Goal: Task Accomplishment & Management: Complete application form

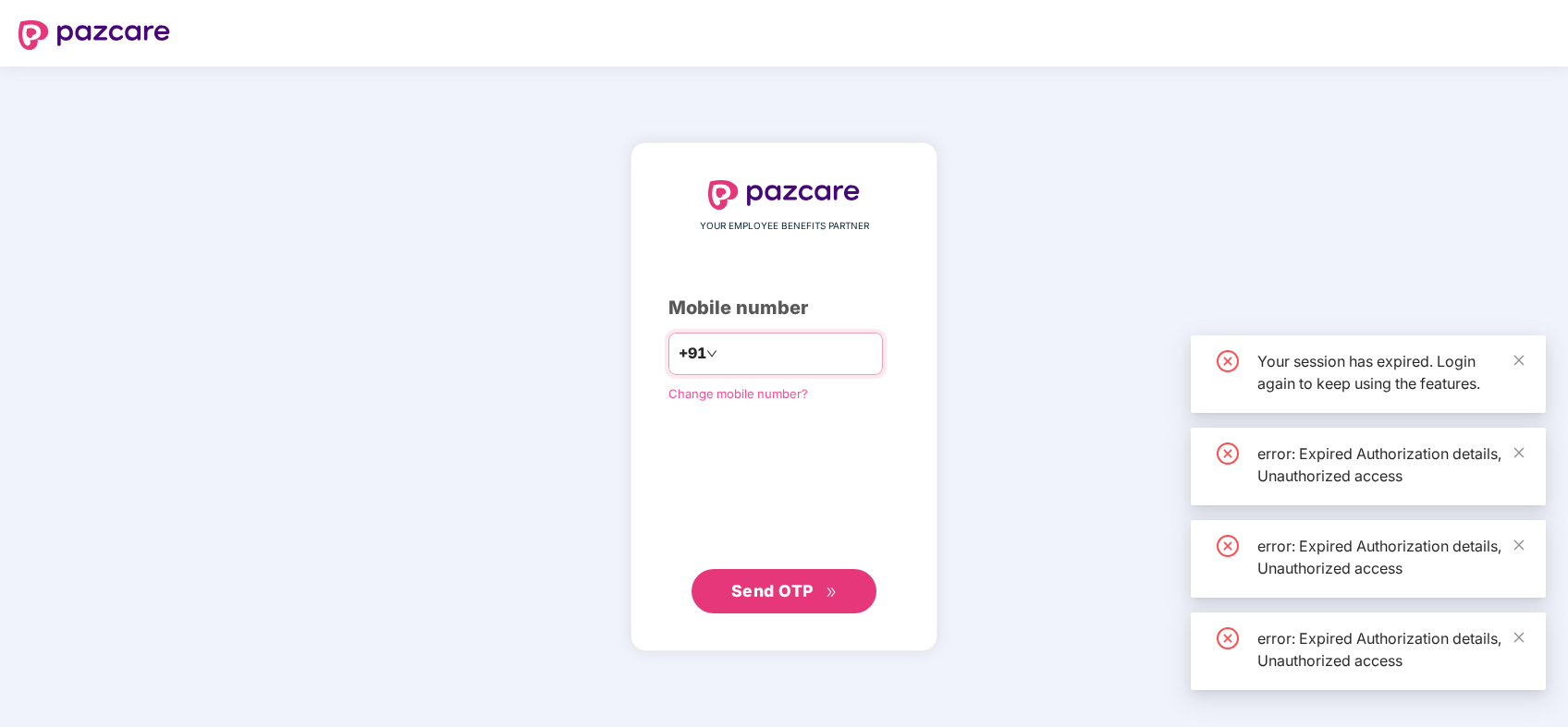
click at [865, 360] on input "number" at bounding box center [796, 354] width 151 height 30
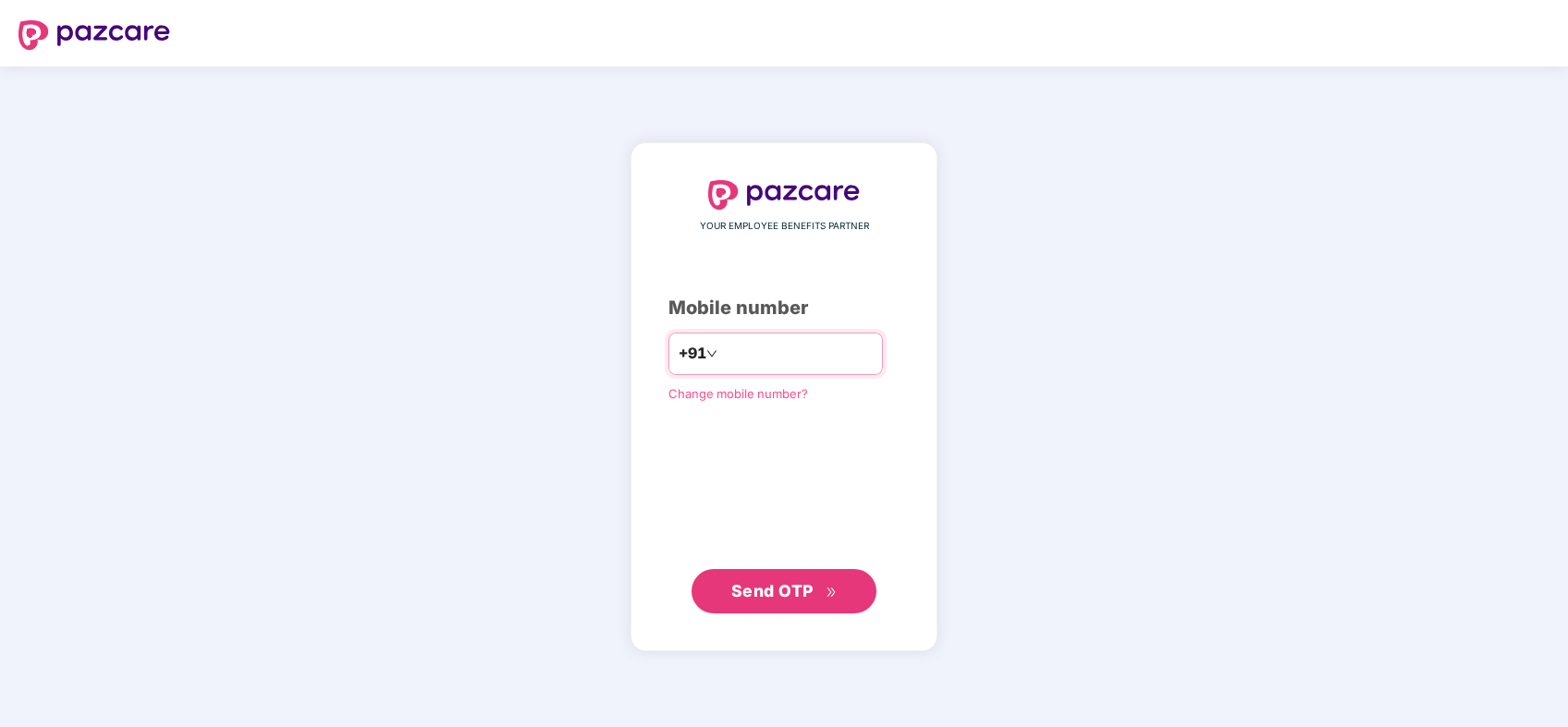
drag, startPoint x: 0, startPoint y: 0, endPoint x: 828, endPoint y: 350, distance: 898.9
click at [828, 350] on input "number" at bounding box center [796, 354] width 151 height 30
click at [793, 595] on span "Send OTP" at bounding box center [772, 591] width 83 height 19
drag, startPoint x: 706, startPoint y: 355, endPoint x: 717, endPoint y: 355, distance: 11.0
click at [721, 355] on input "**********" at bounding box center [796, 354] width 151 height 30
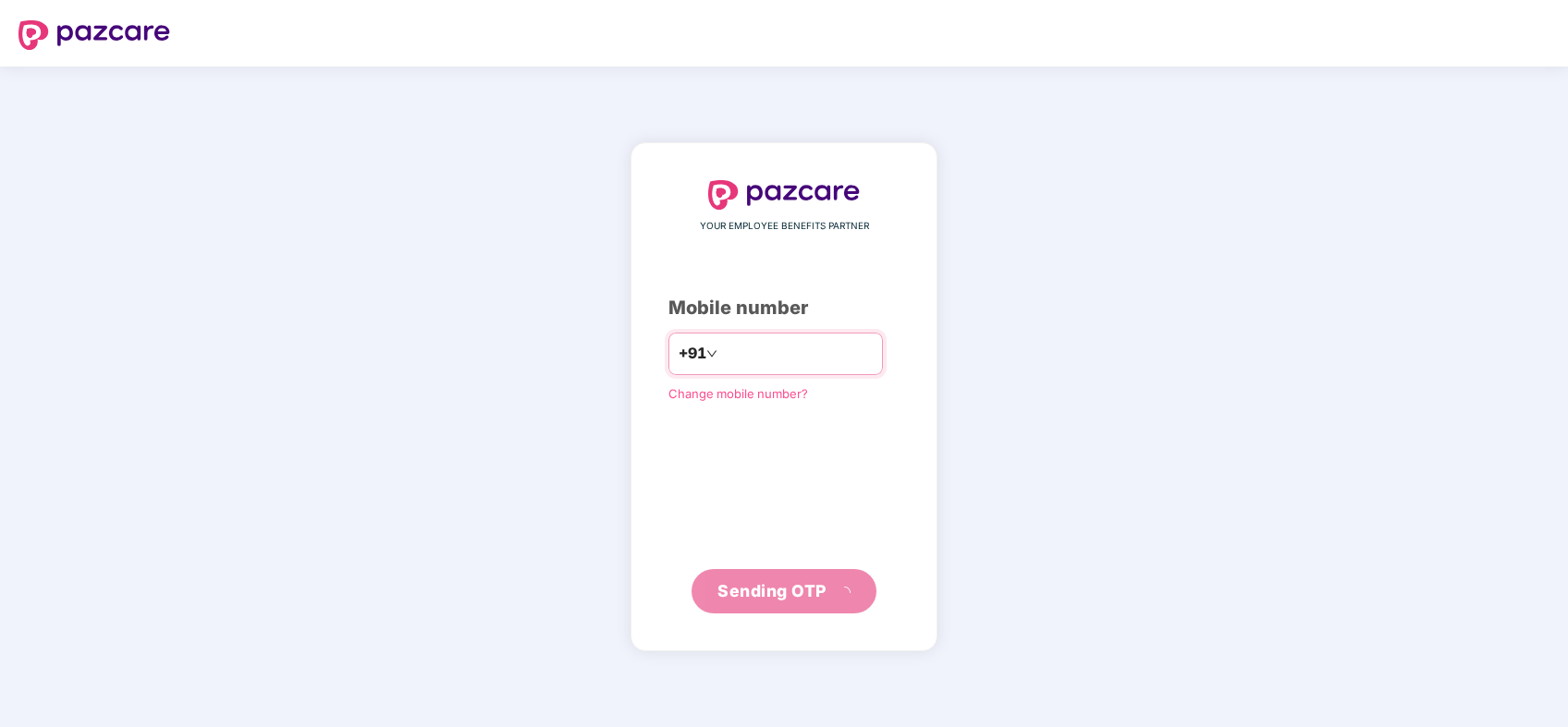
type input "**********"
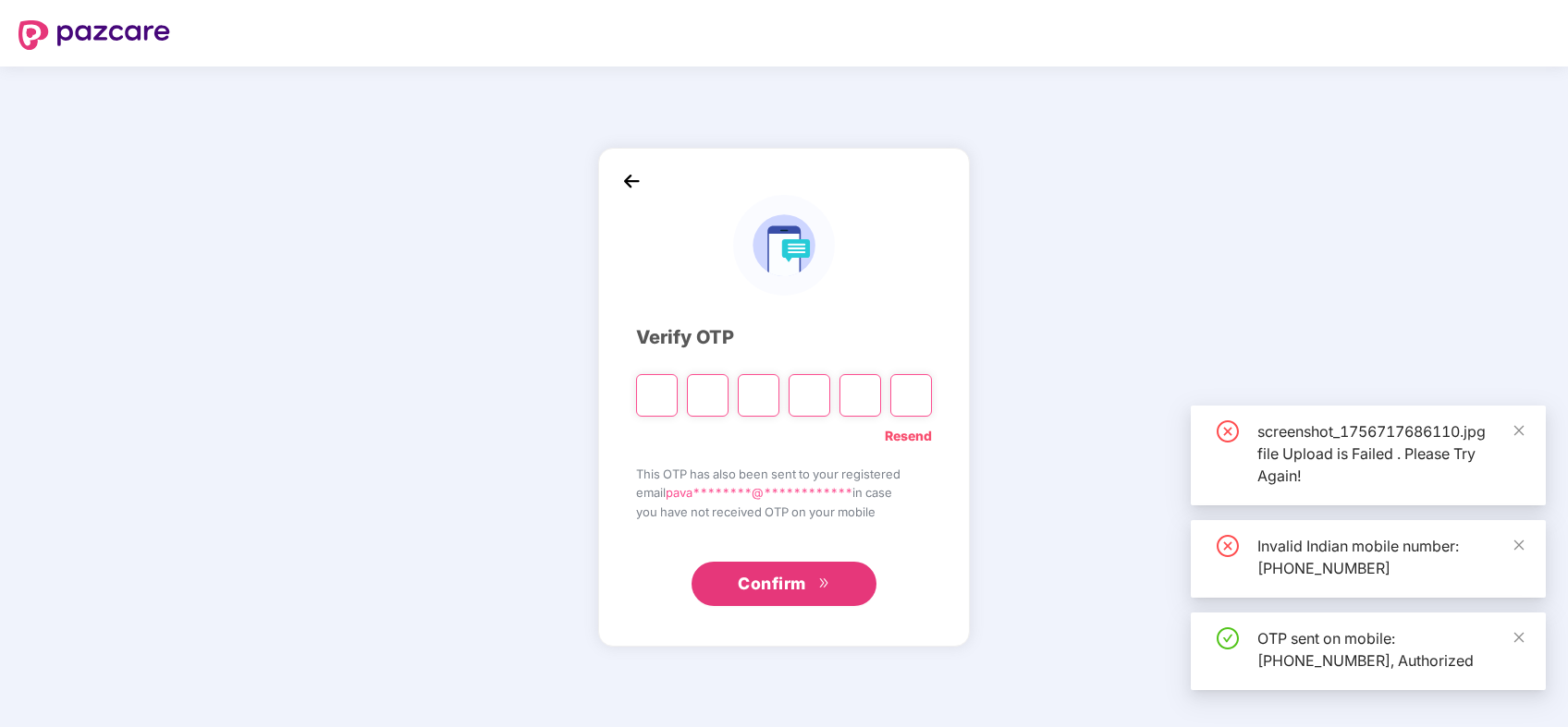
click at [663, 401] on input "Please enter verification code. Digit 1" at bounding box center [657, 396] width 42 height 43
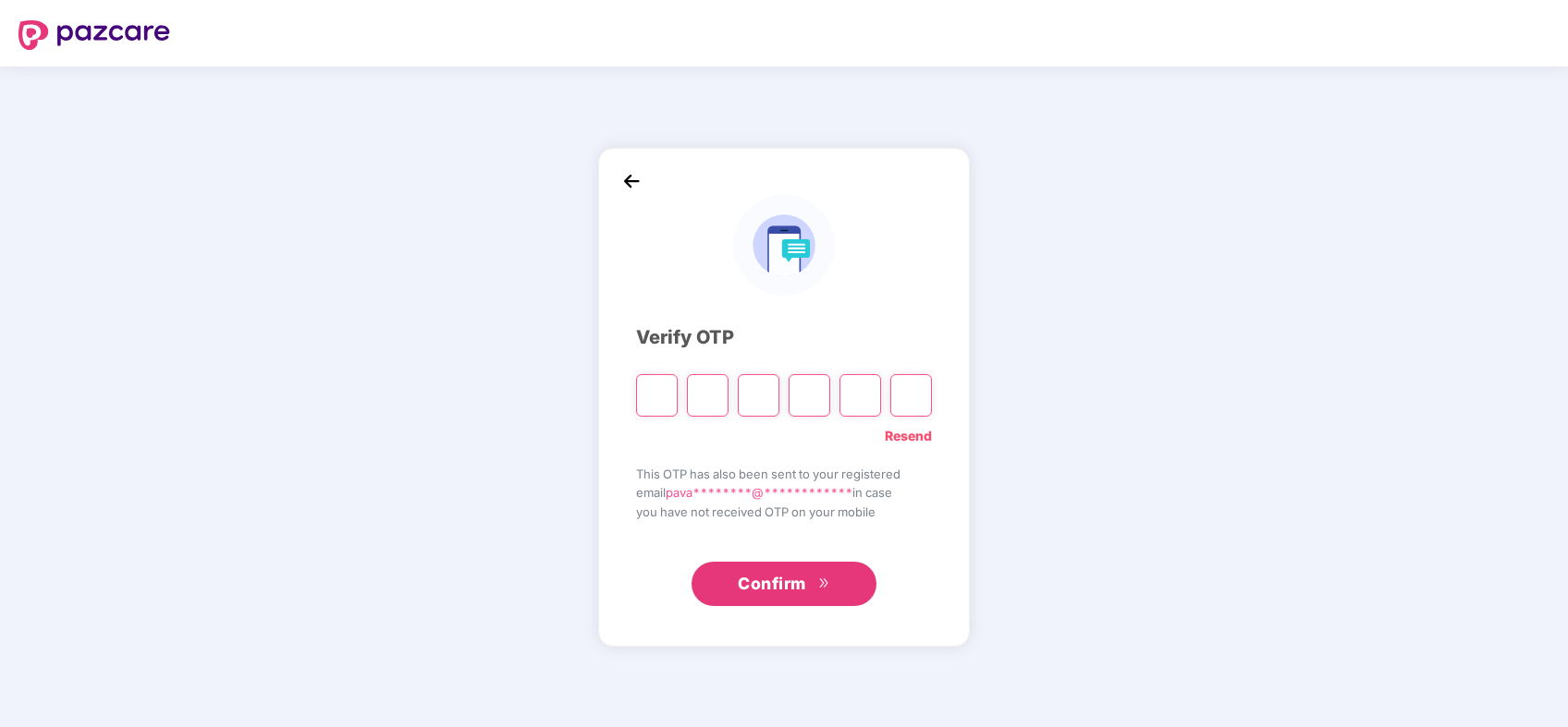
type input "*"
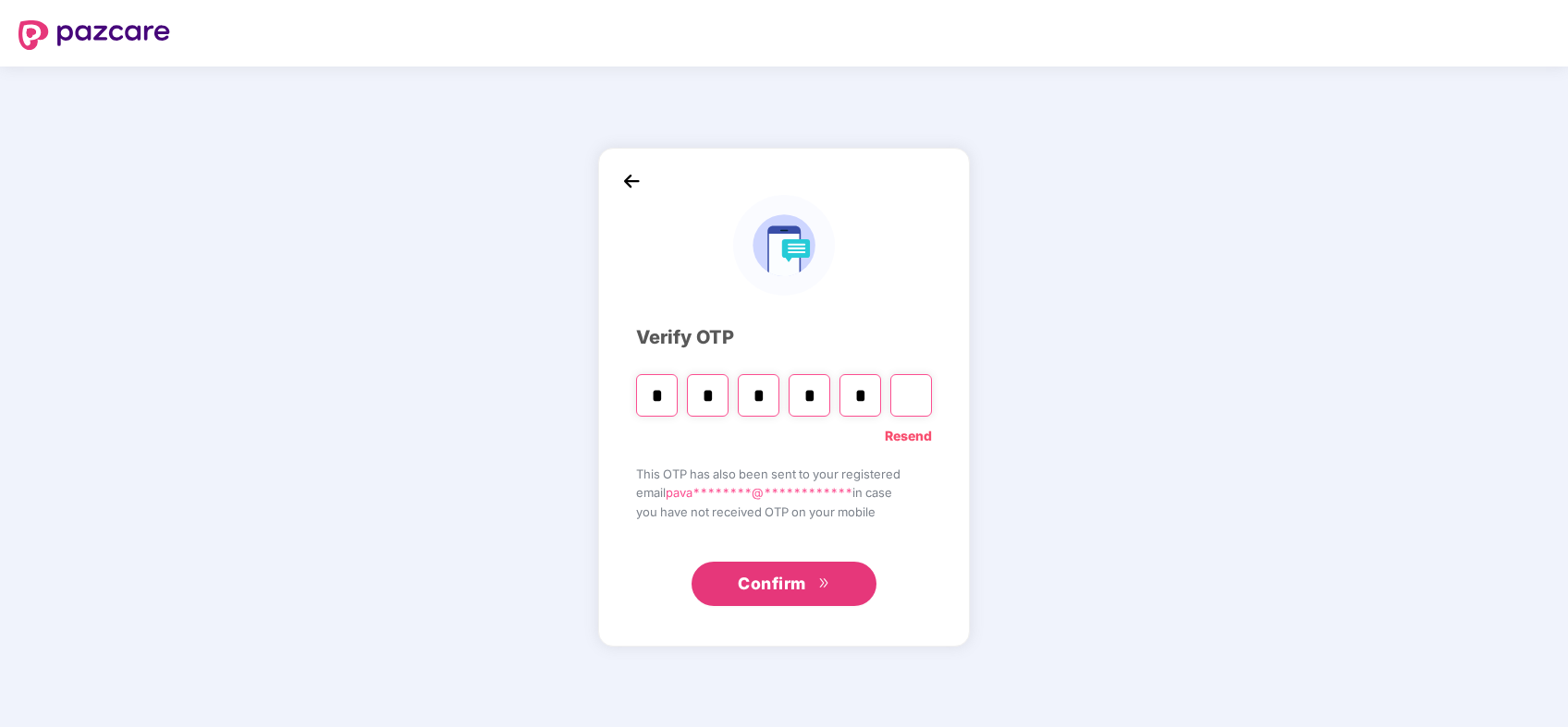
type input "*"
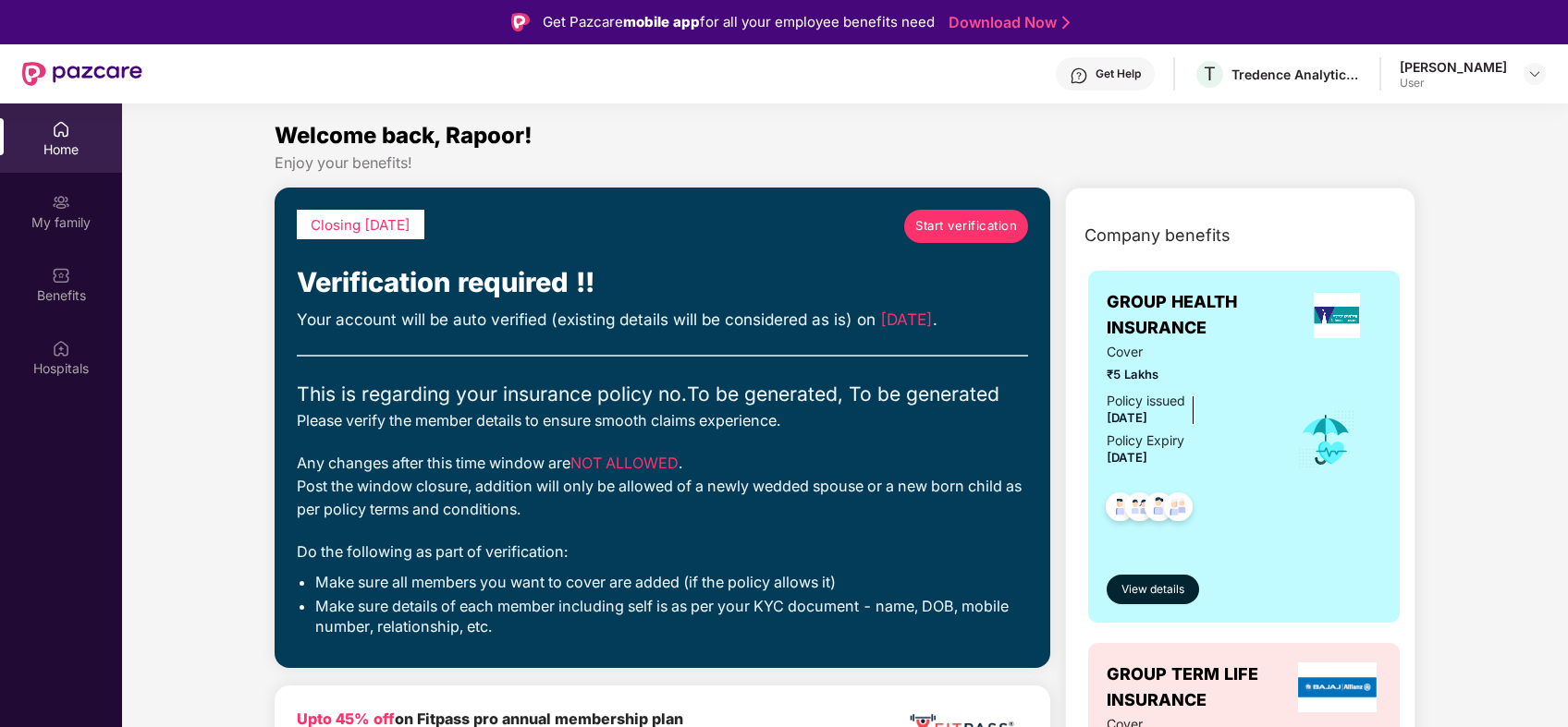
click at [973, 239] on link "Start verification" at bounding box center [965, 227] width 124 height 33
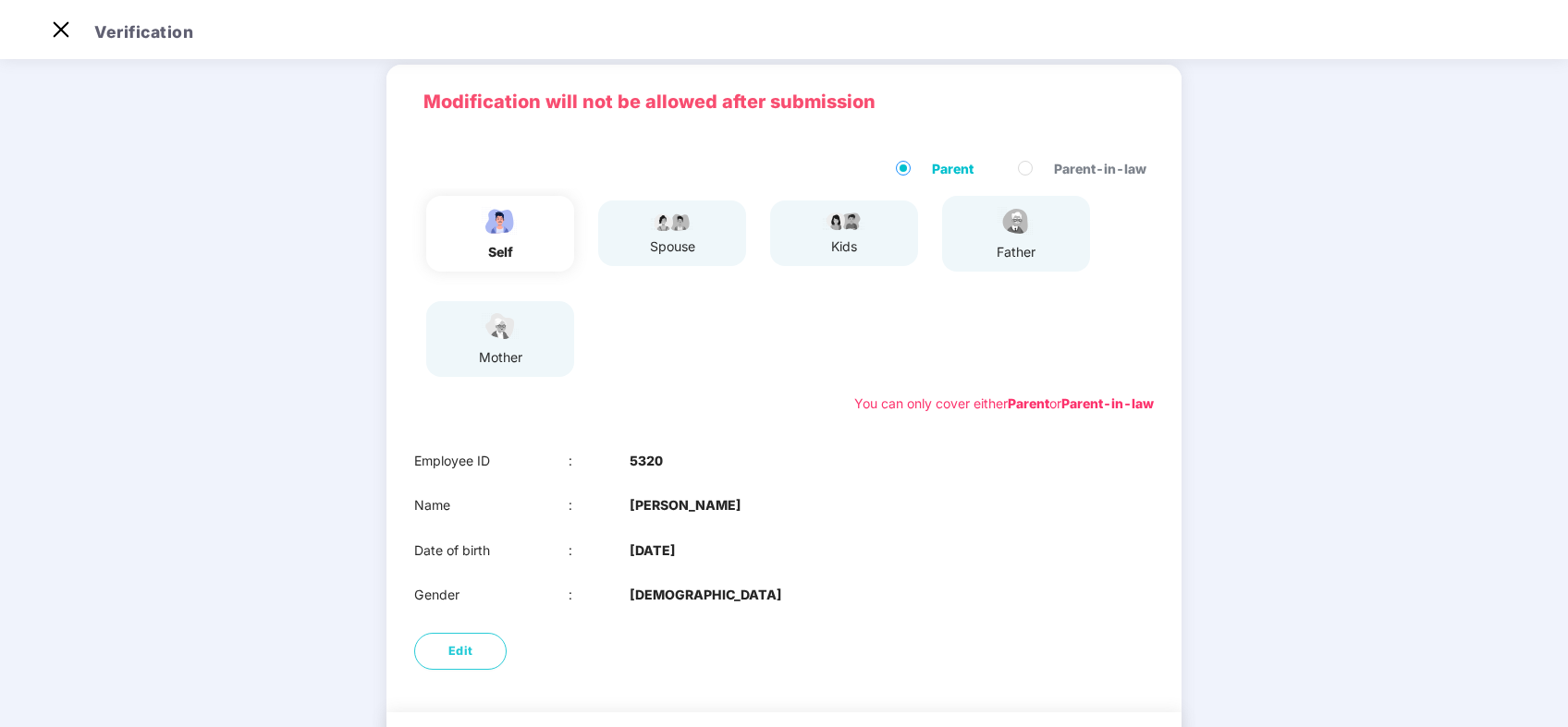
scroll to position [171, 0]
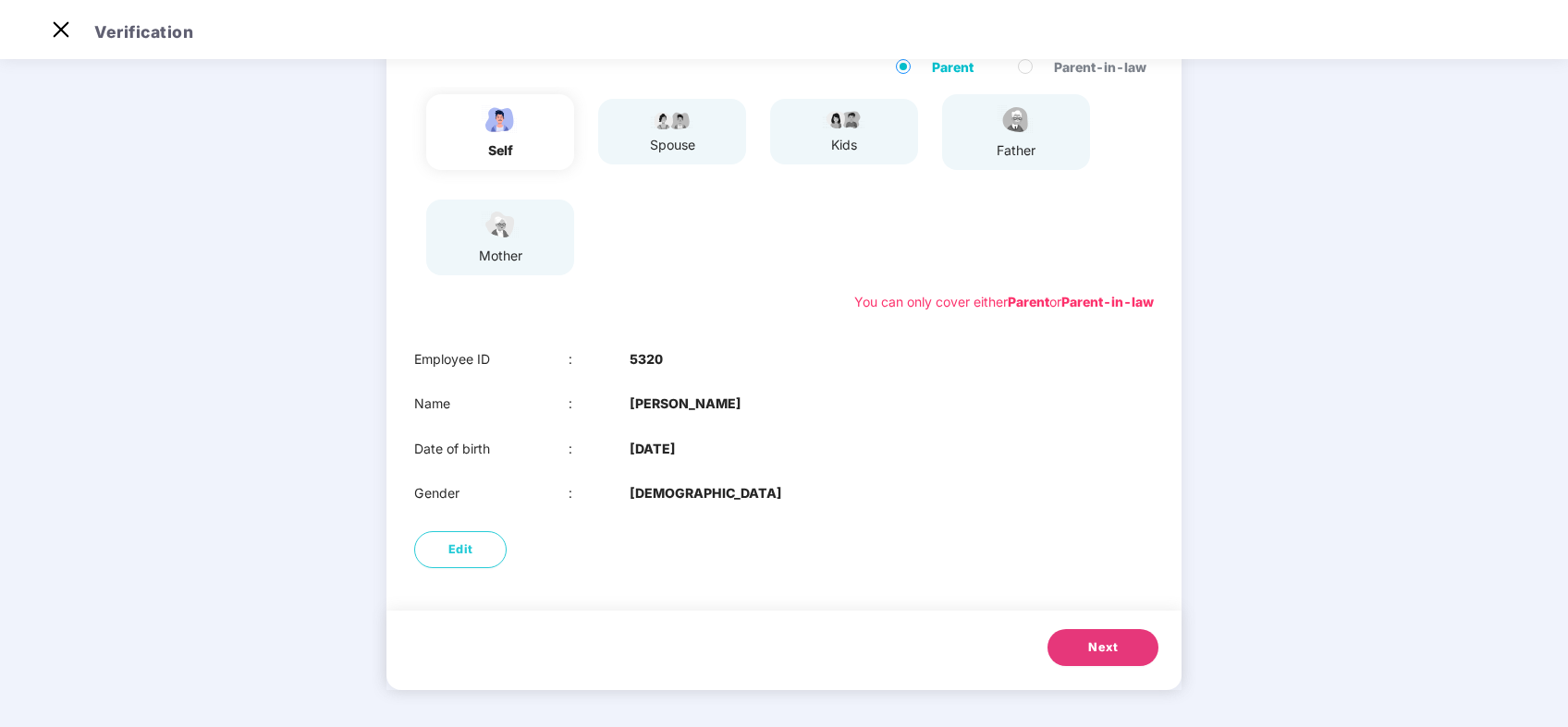
click at [1104, 656] on span "Next" at bounding box center [1104, 648] width 30 height 19
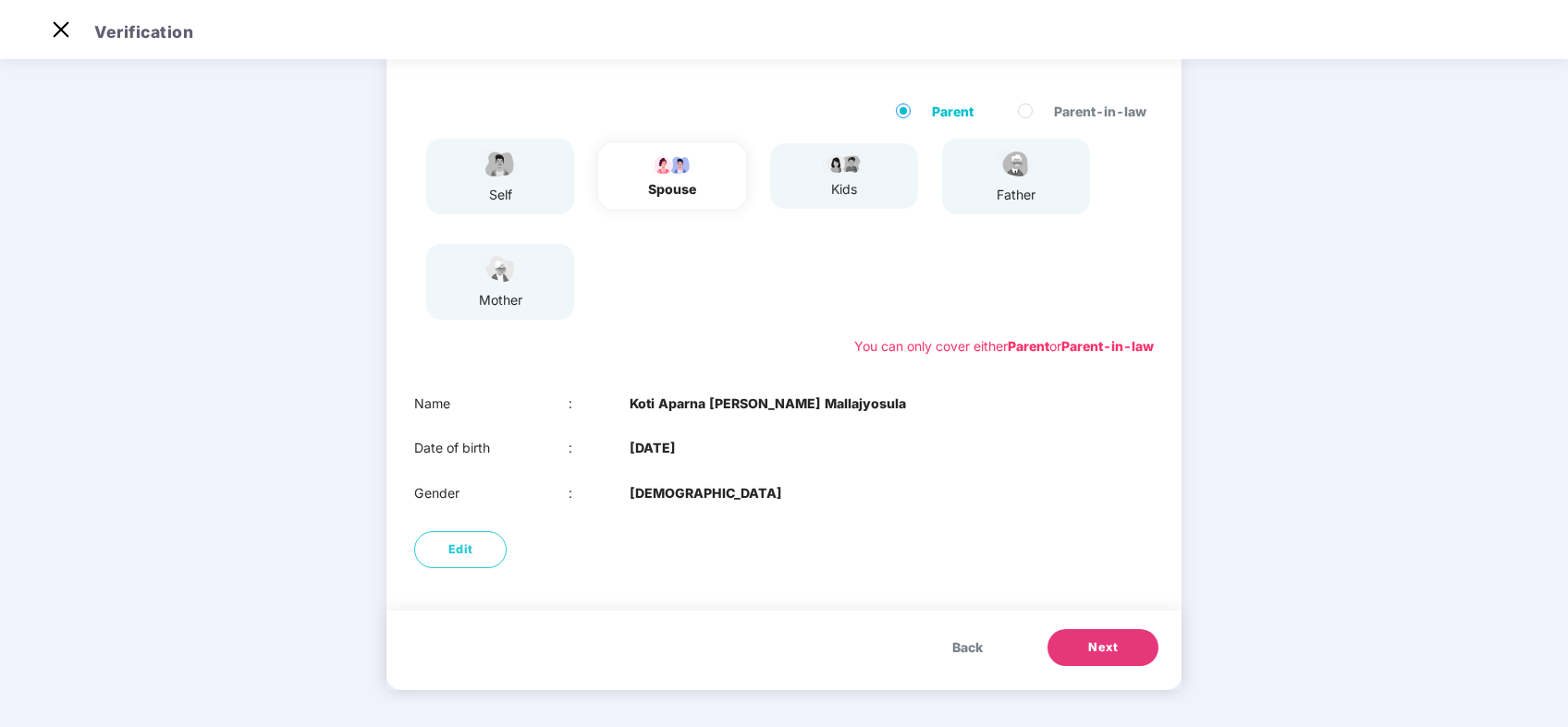
click at [1103, 648] on span "Next" at bounding box center [1104, 648] width 30 height 19
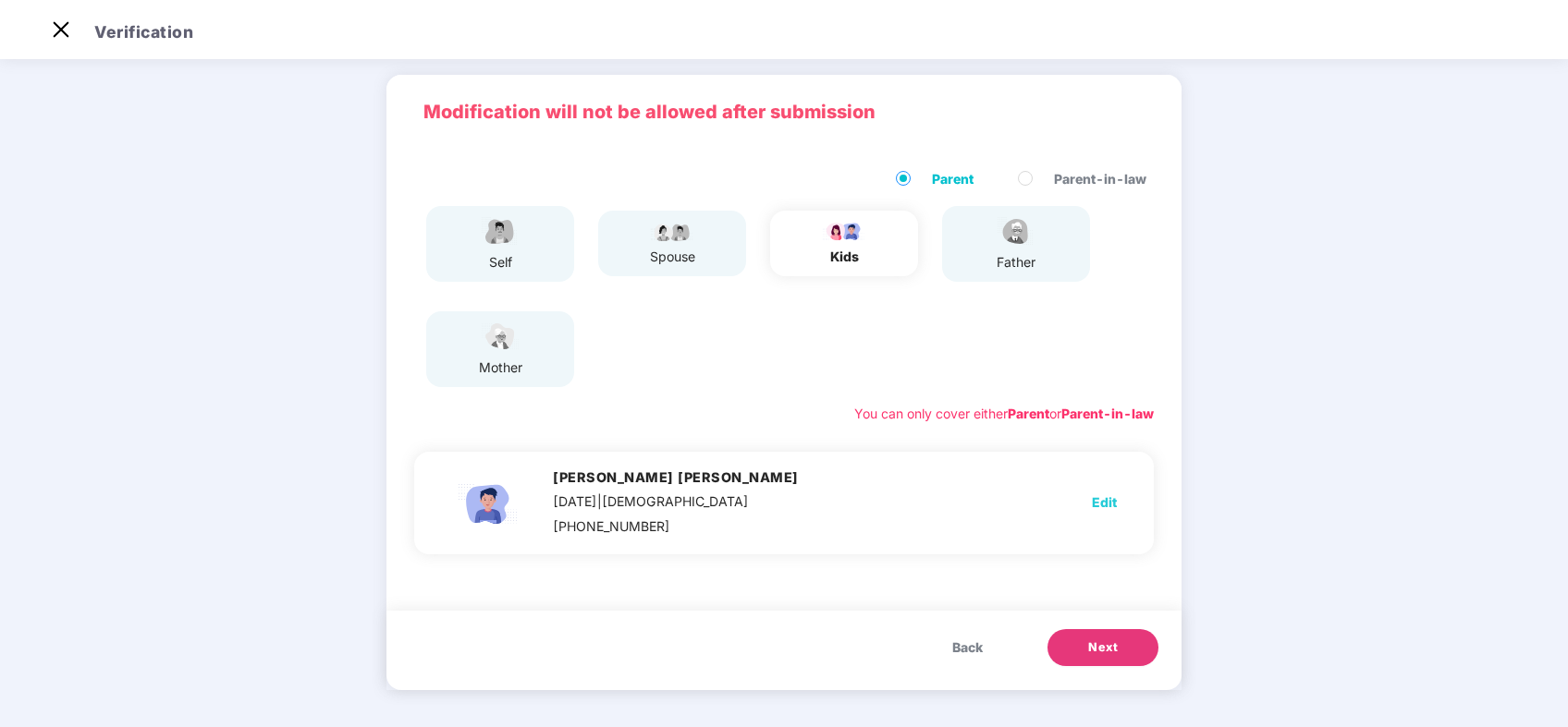
click at [993, 647] on button "Back" at bounding box center [967, 648] width 68 height 37
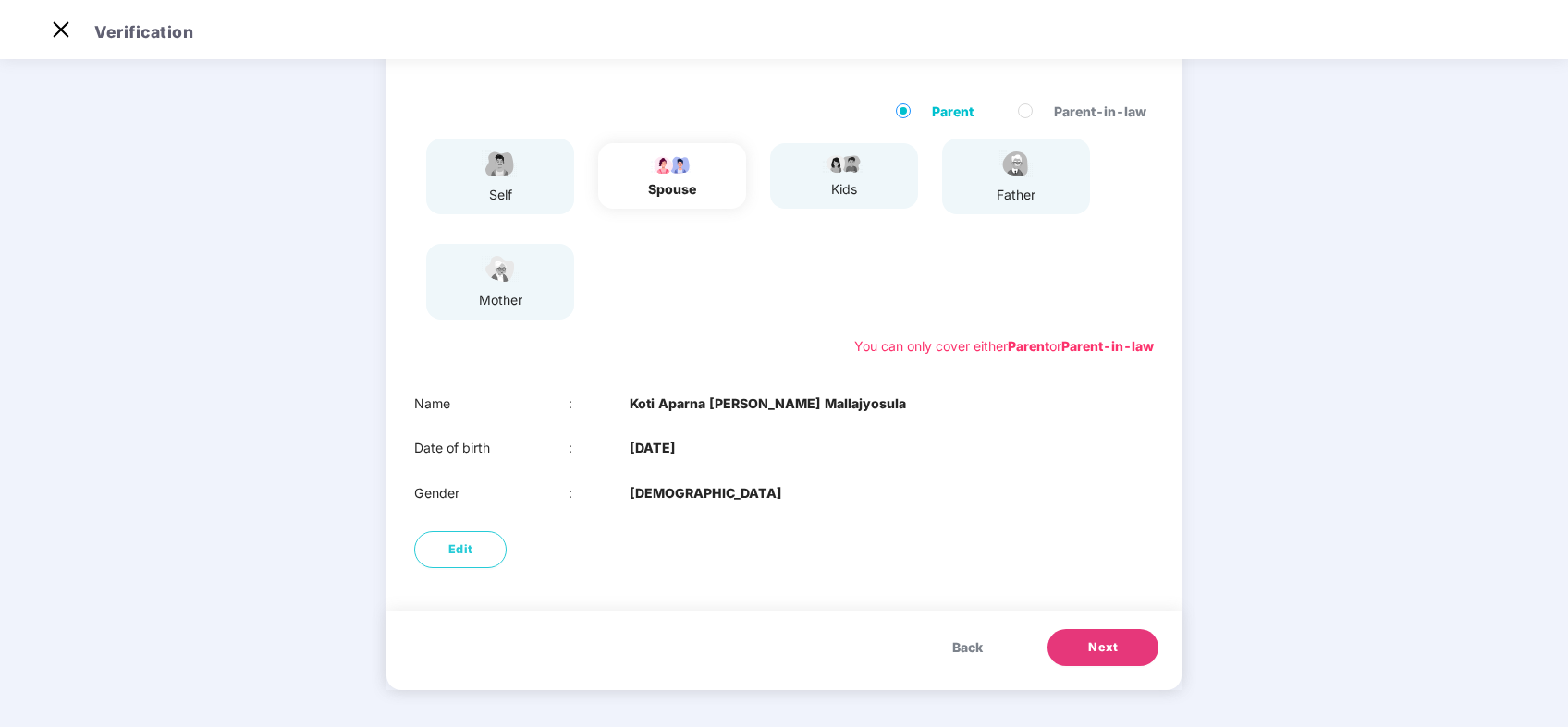
click at [1095, 657] on button "Next" at bounding box center [1103, 648] width 111 height 37
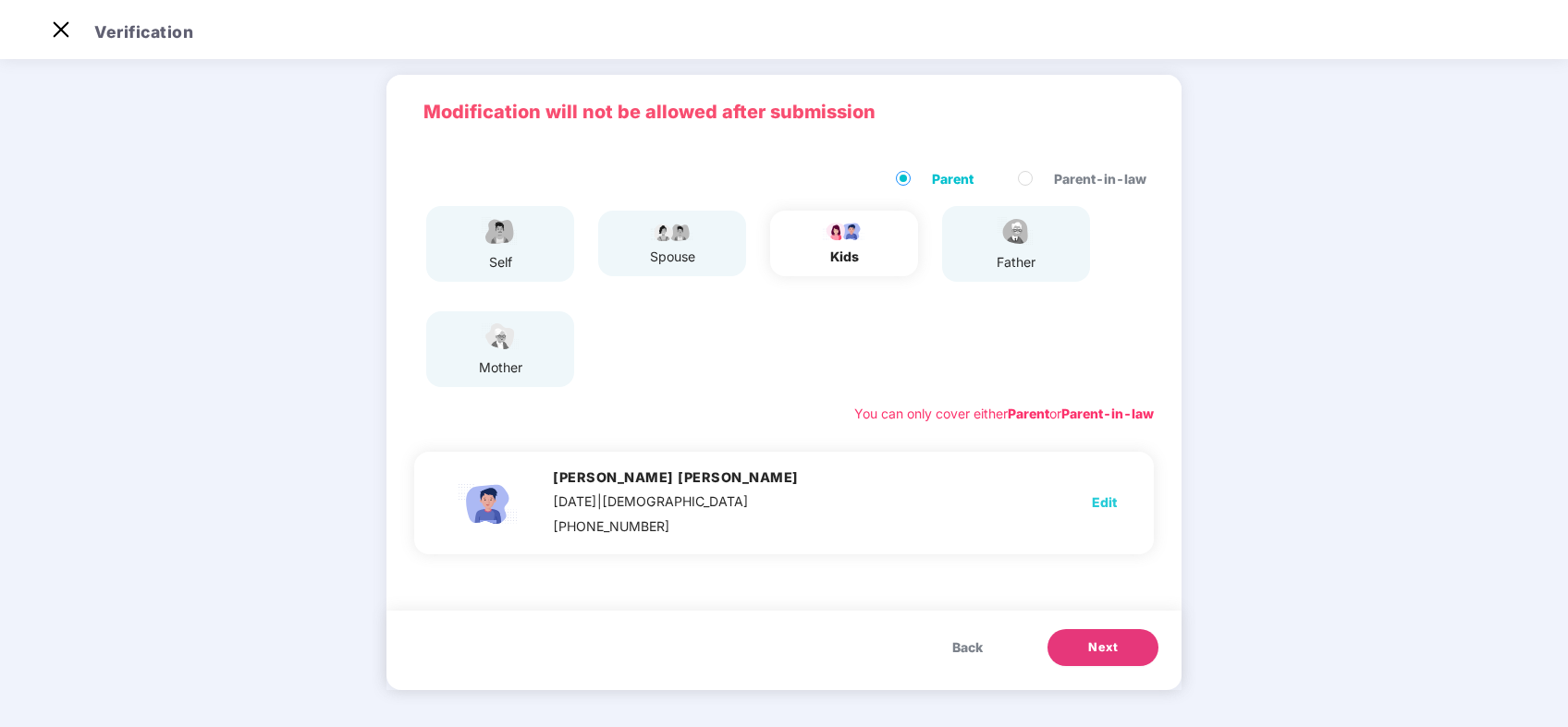
click at [1095, 657] on button "Next" at bounding box center [1103, 648] width 111 height 37
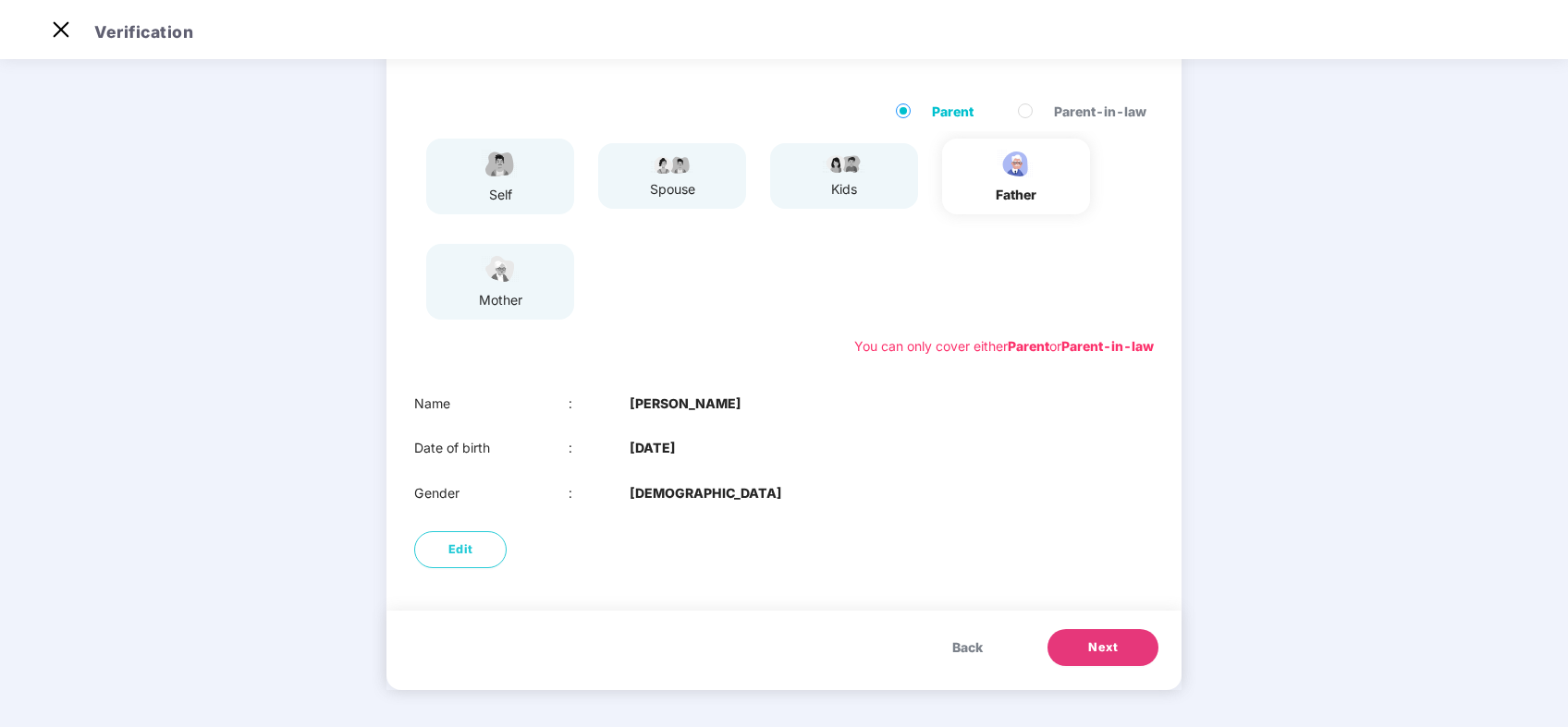
click at [1101, 654] on span "Next" at bounding box center [1104, 648] width 30 height 19
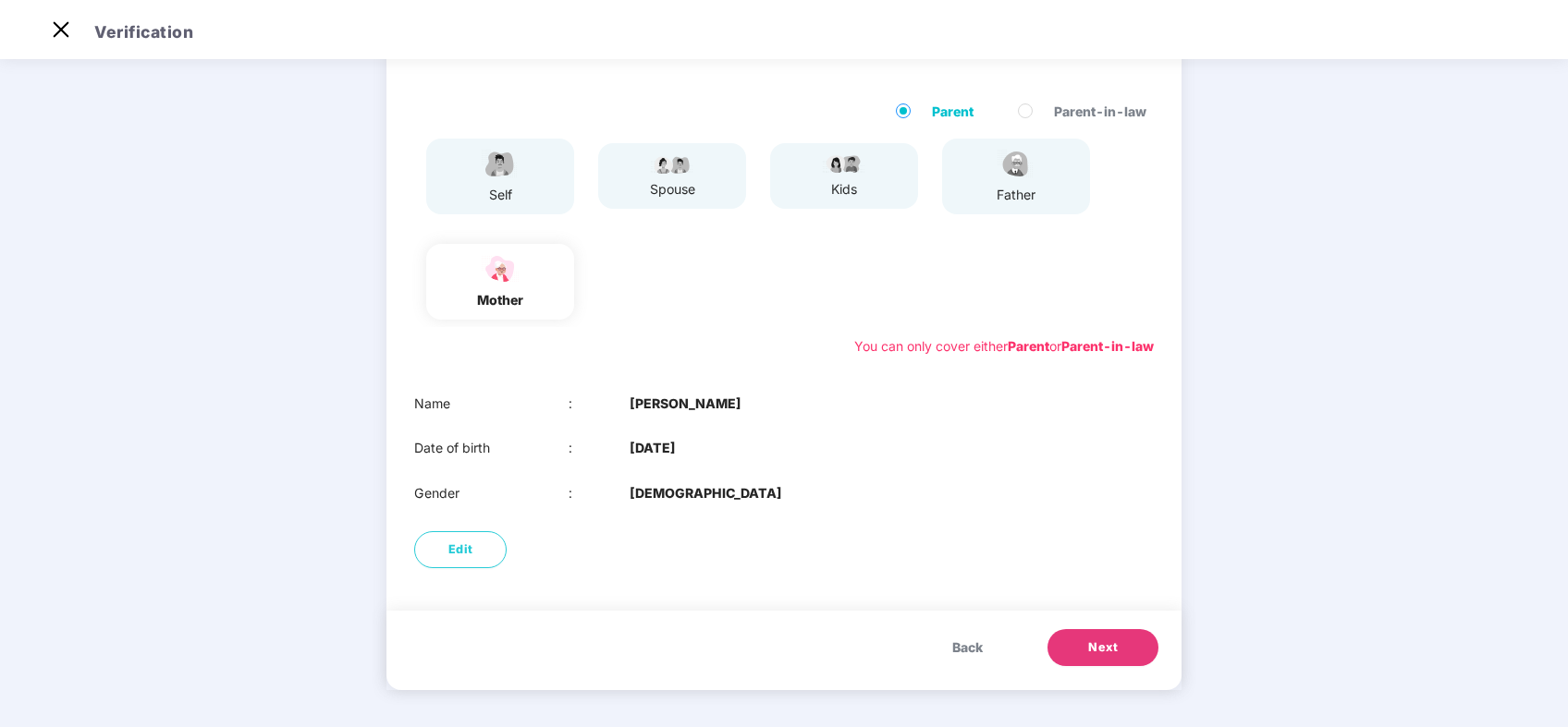
click at [1101, 654] on span "Next" at bounding box center [1104, 648] width 30 height 19
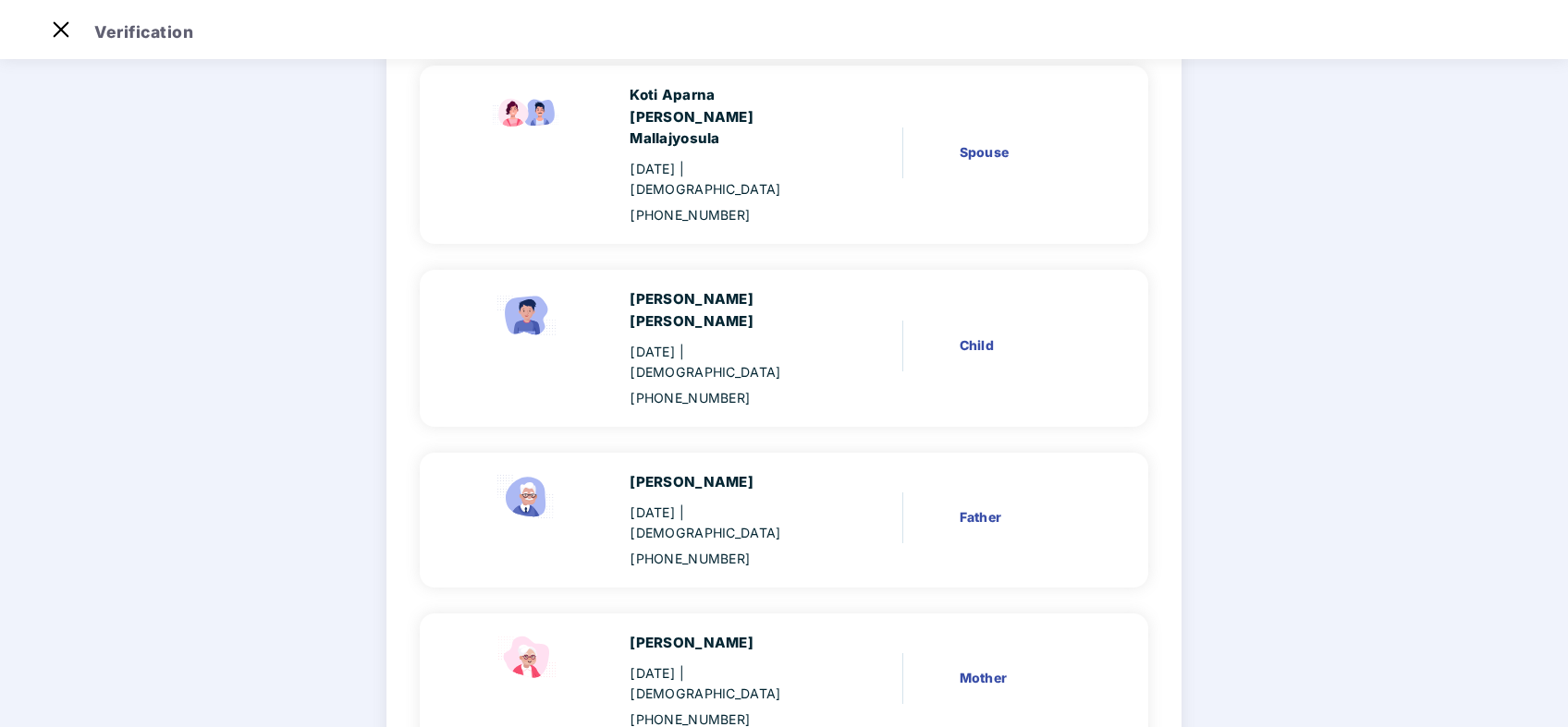
scroll to position [372, 0]
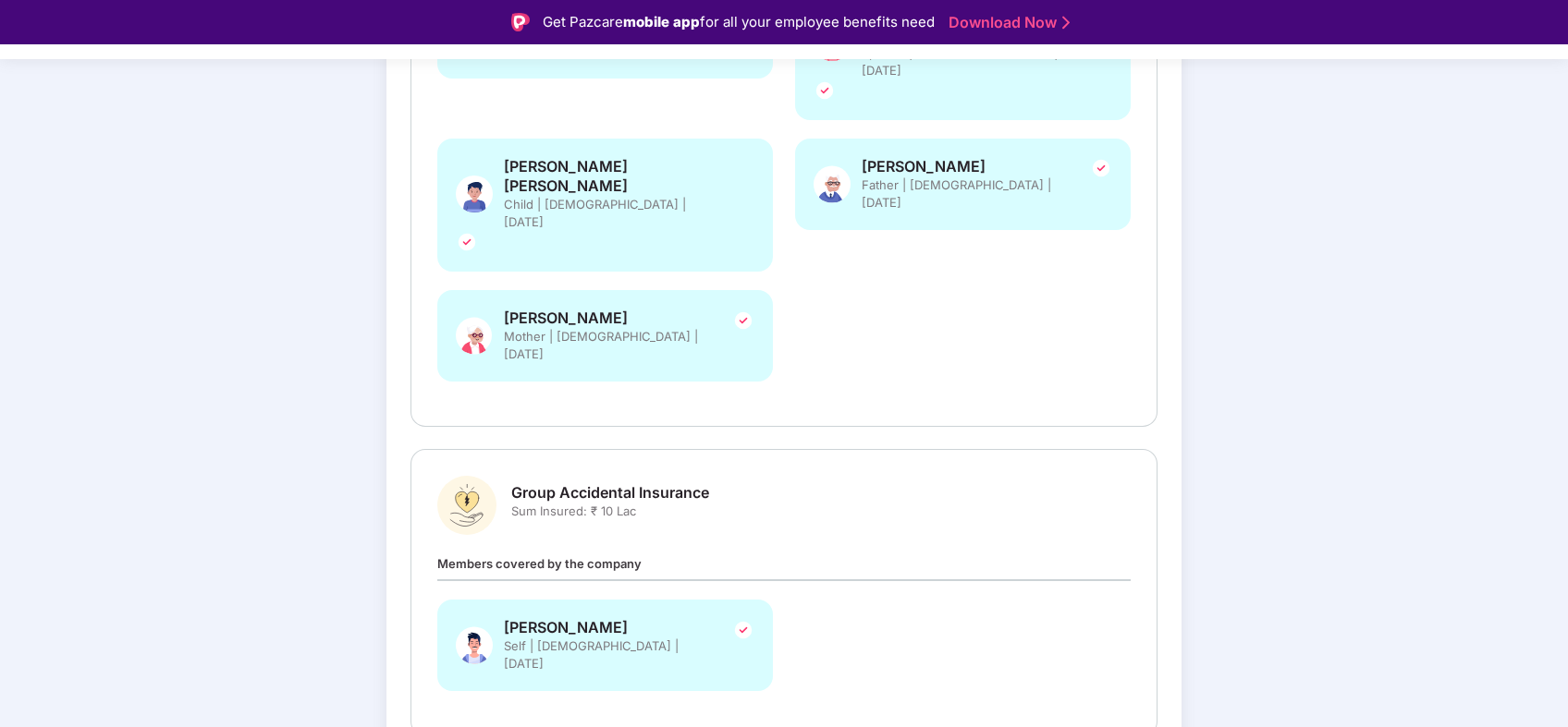
scroll to position [45, 0]
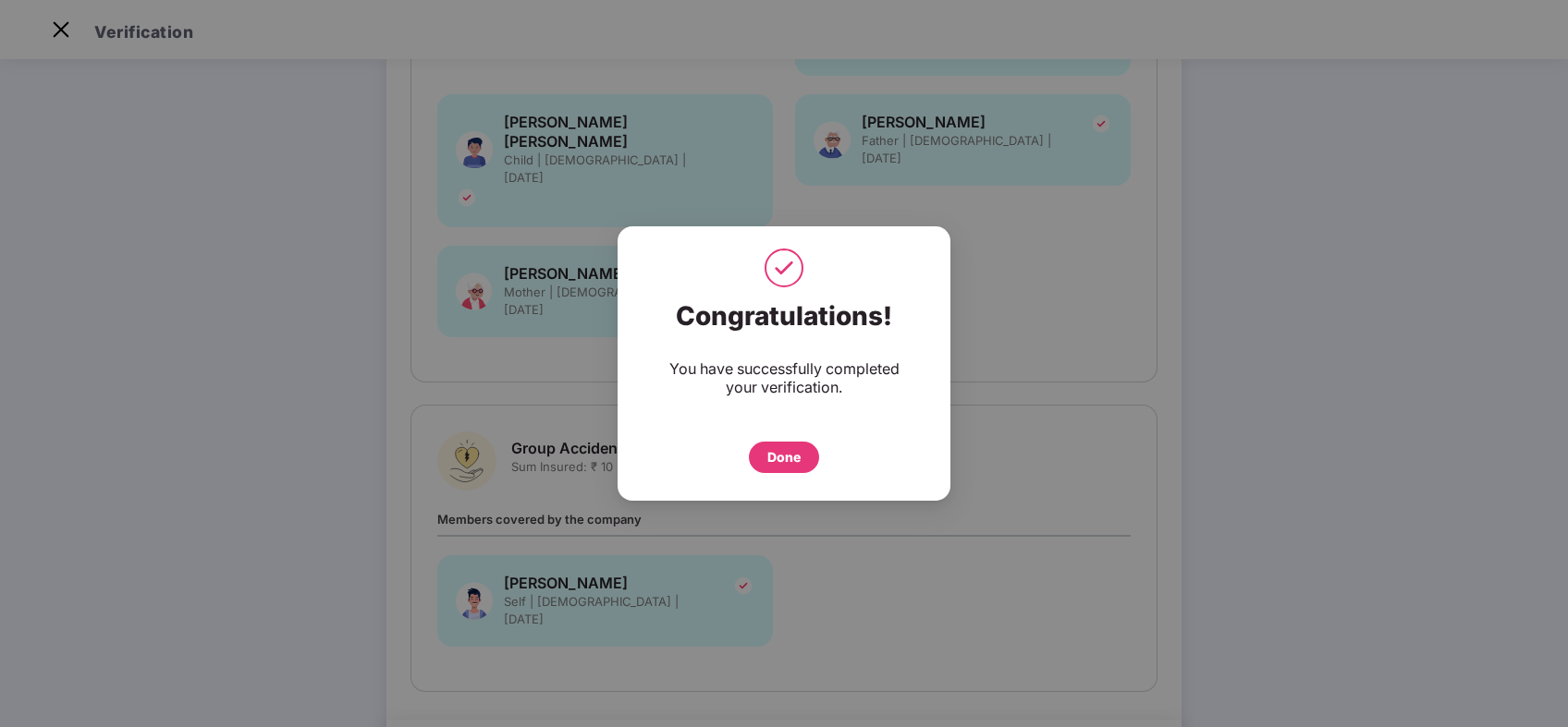
click at [791, 465] on div "Done" at bounding box center [784, 458] width 33 height 20
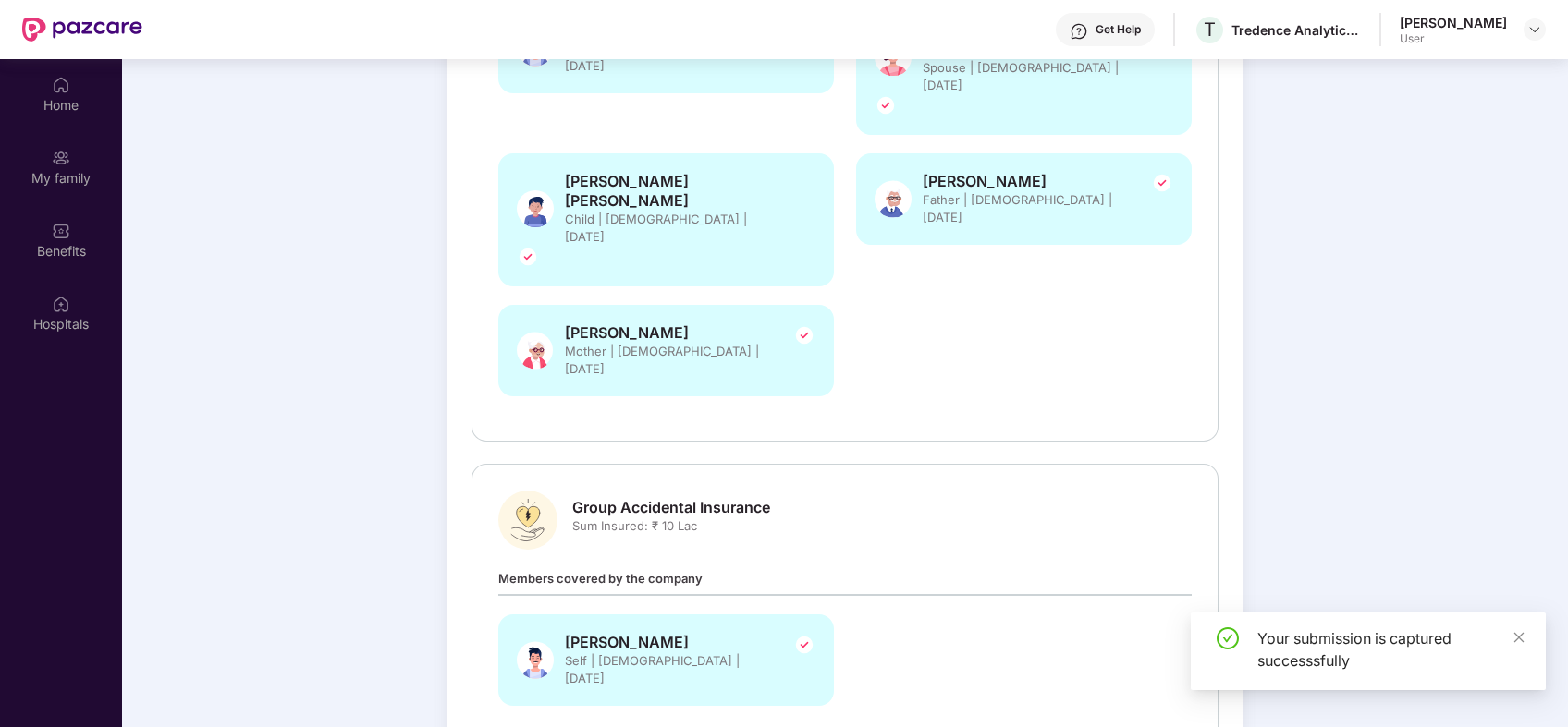
scroll to position [103, 0]
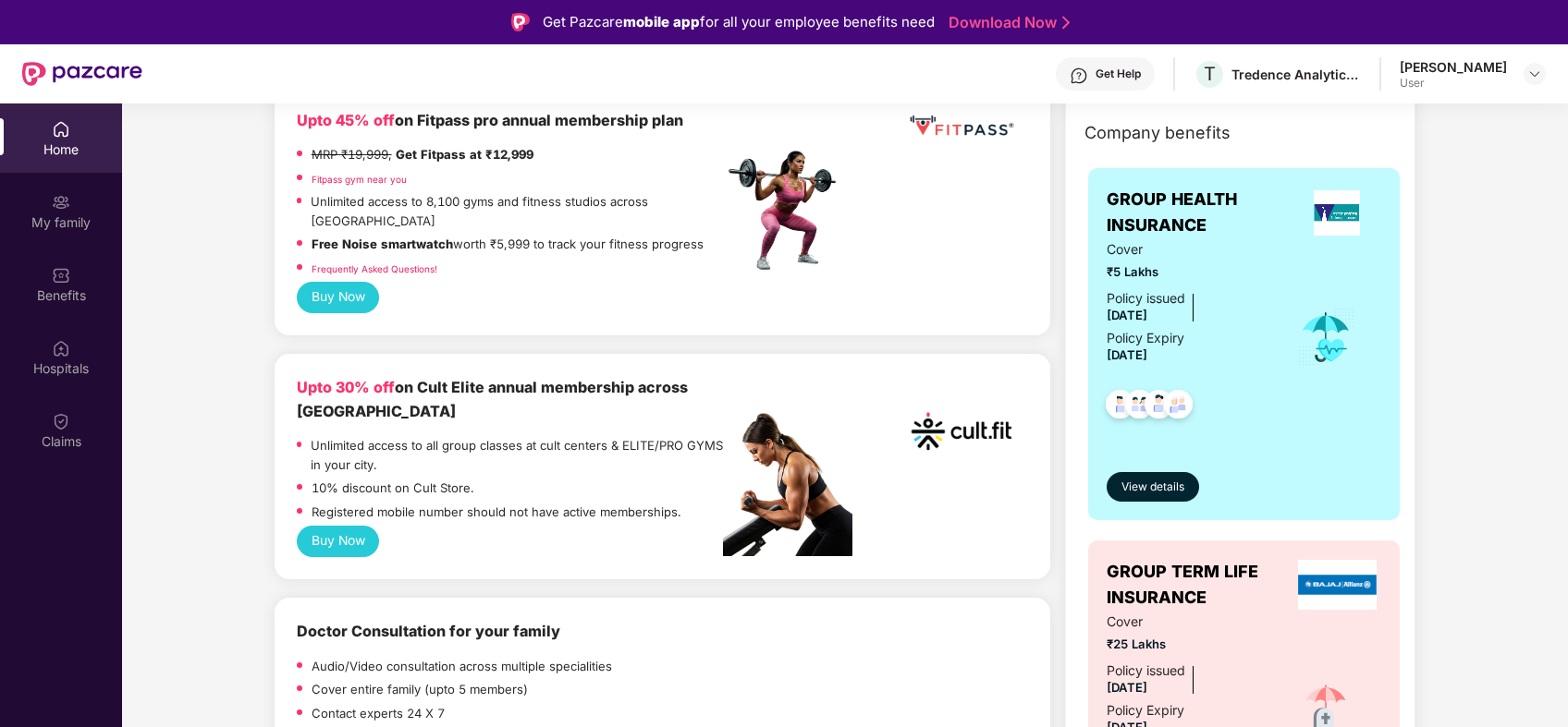
scroll to position [205, 0]
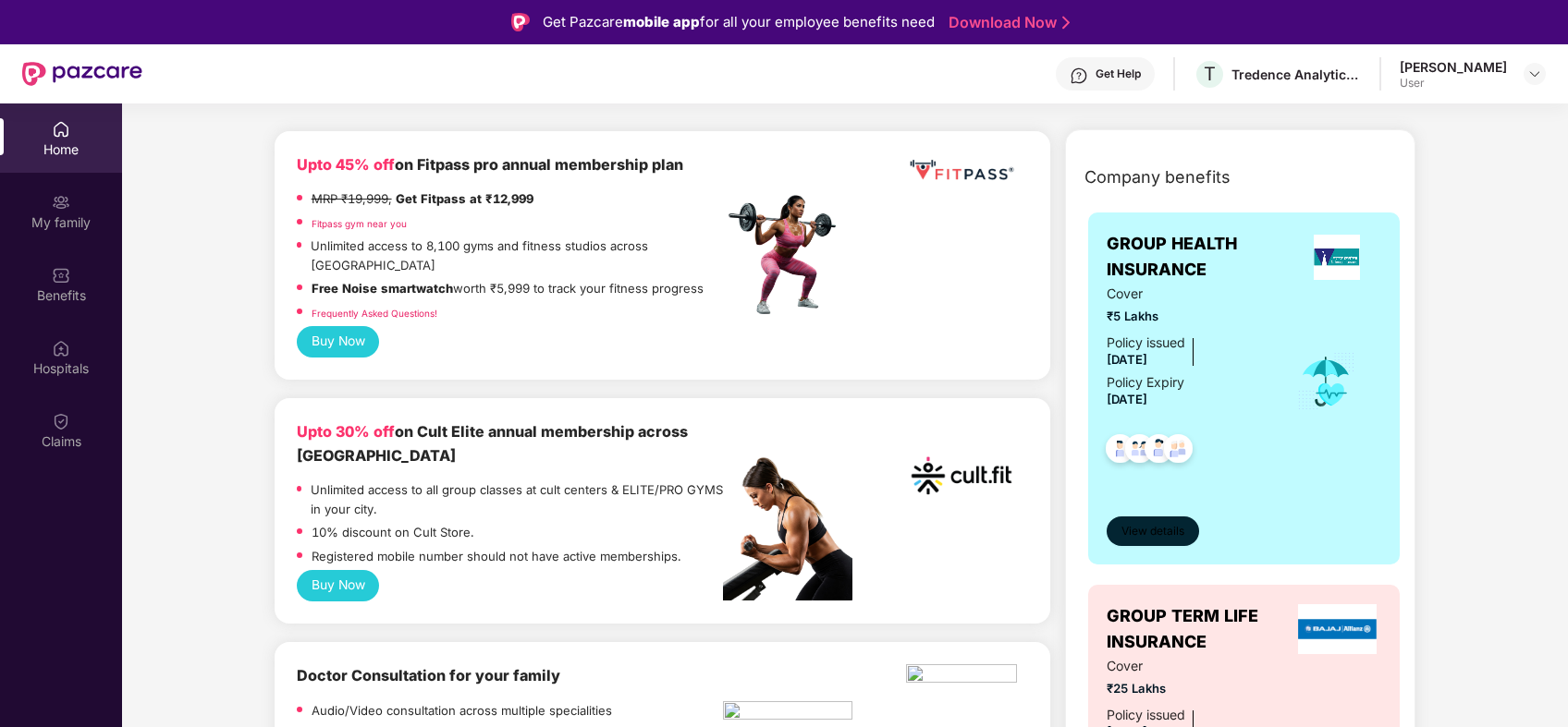
click at [1139, 533] on span "View details" at bounding box center [1153, 531] width 63 height 18
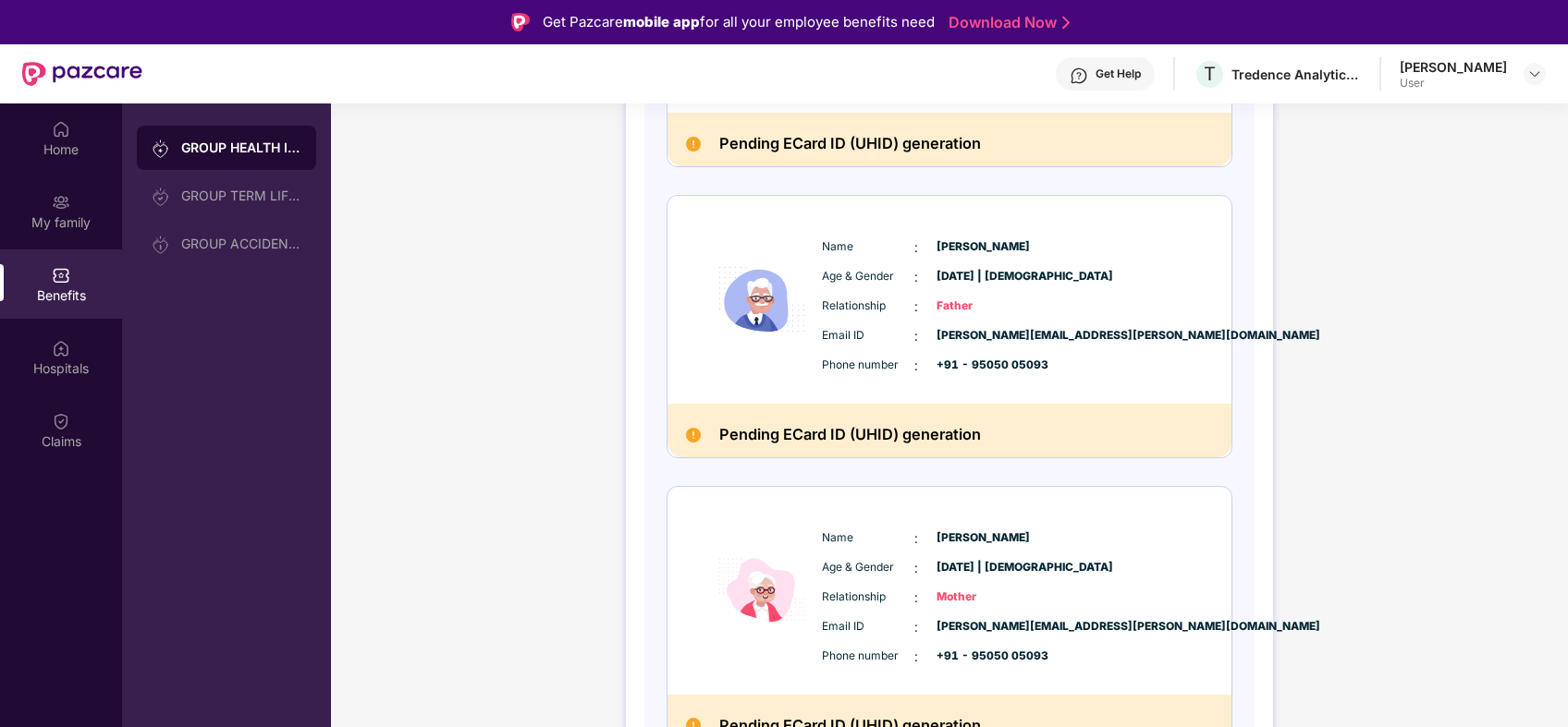
scroll to position [1087, 0]
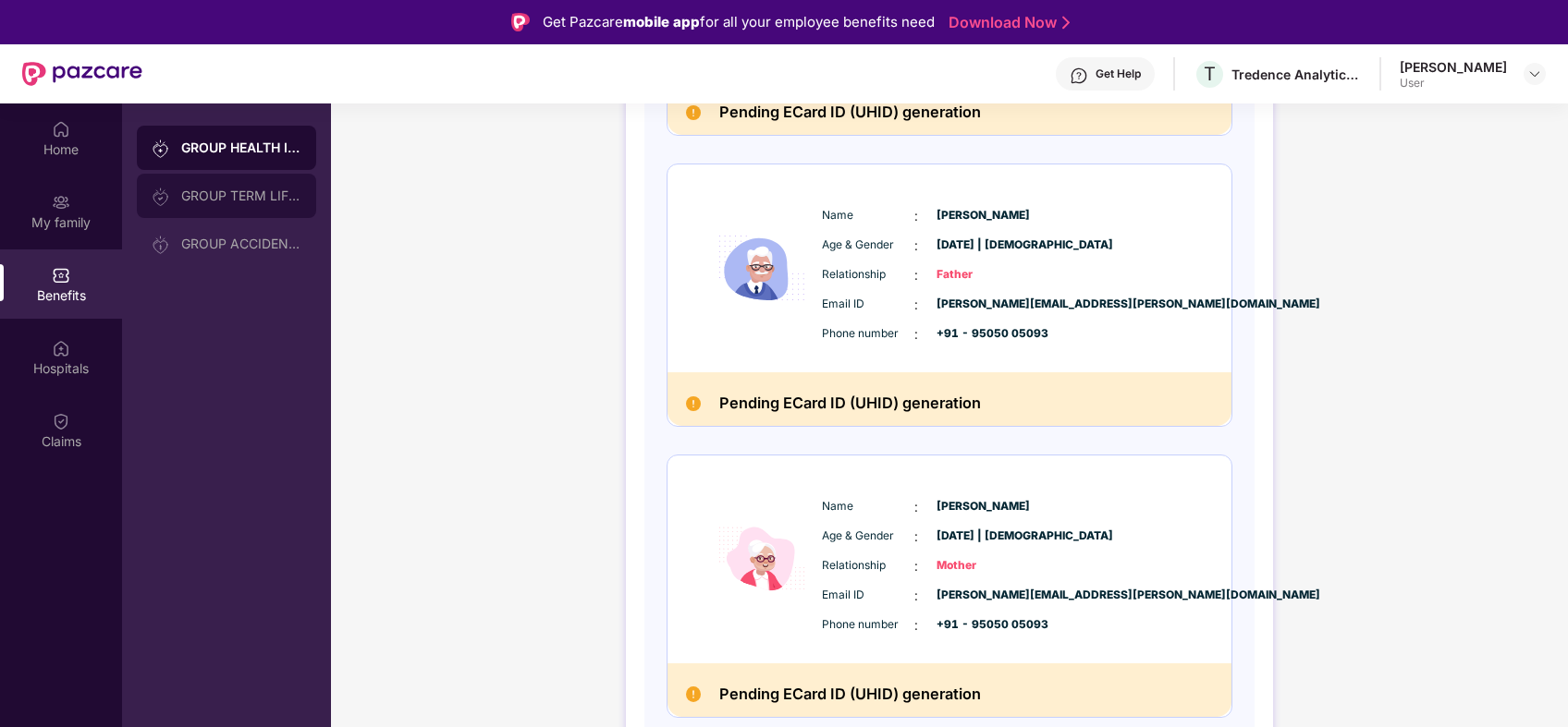
click at [272, 185] on div "GROUP TERM LIFE INSURANCE" at bounding box center [226, 196] width 179 height 45
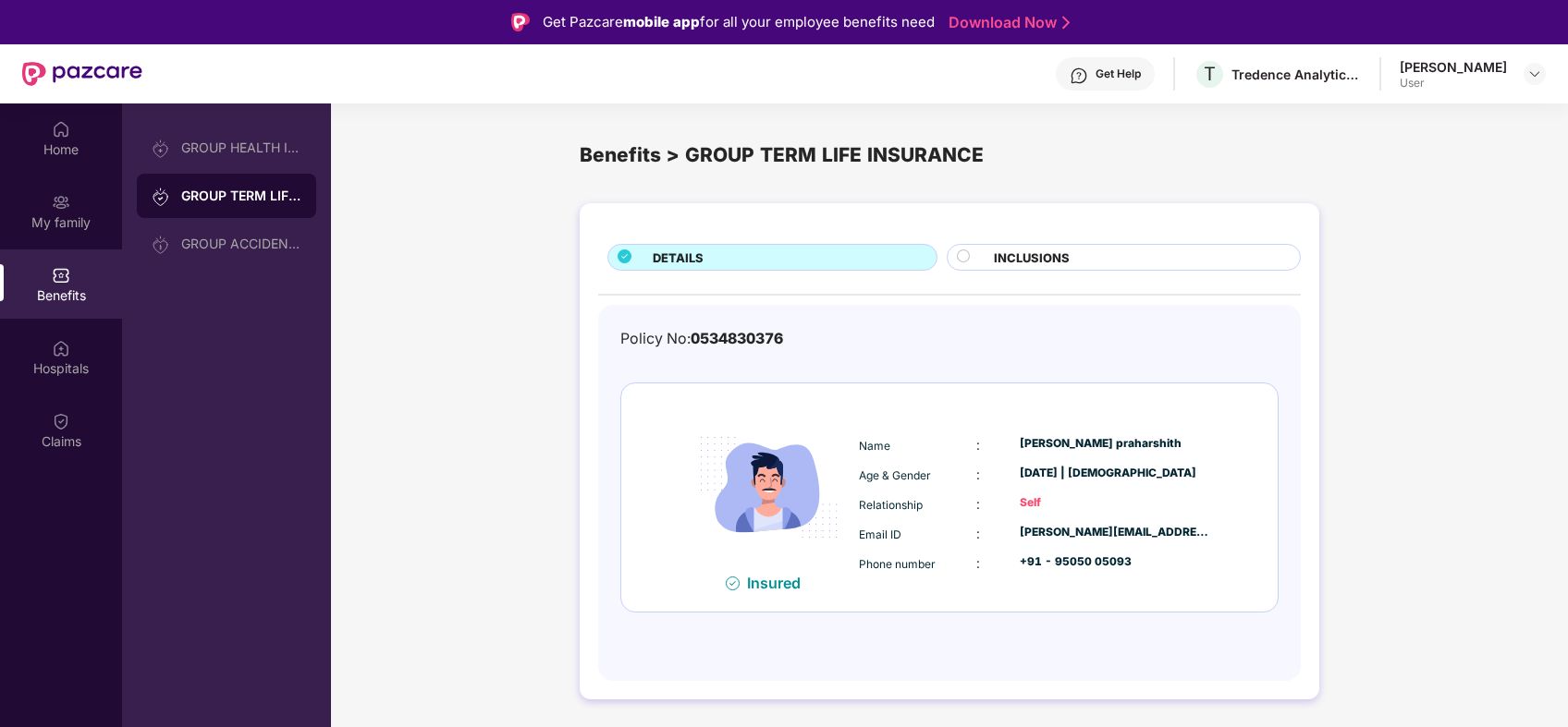
click at [1046, 265] on span "INCLUSIONS" at bounding box center [1032, 258] width 76 height 19
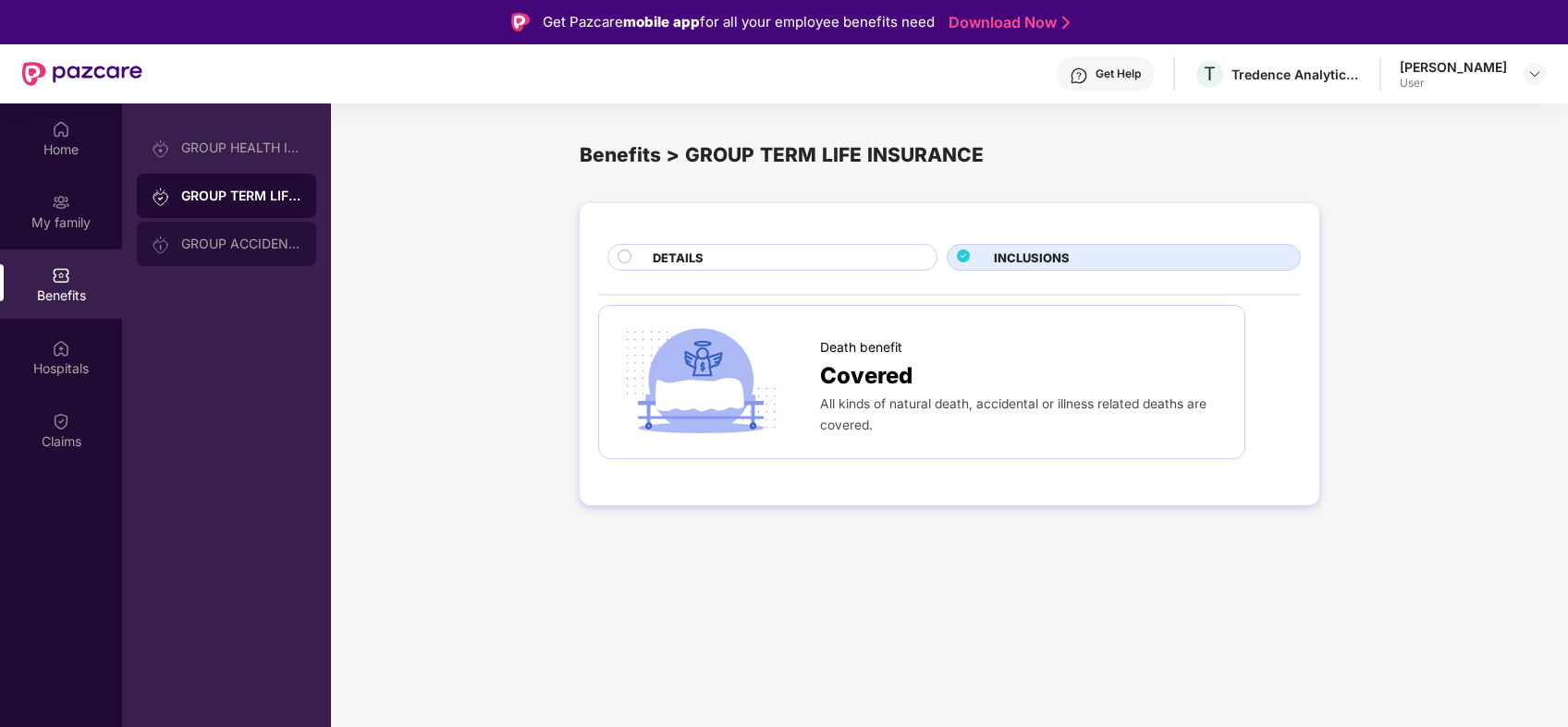
click at [217, 233] on div "GROUP ACCIDENTAL INSURANCE" at bounding box center [226, 244] width 179 height 45
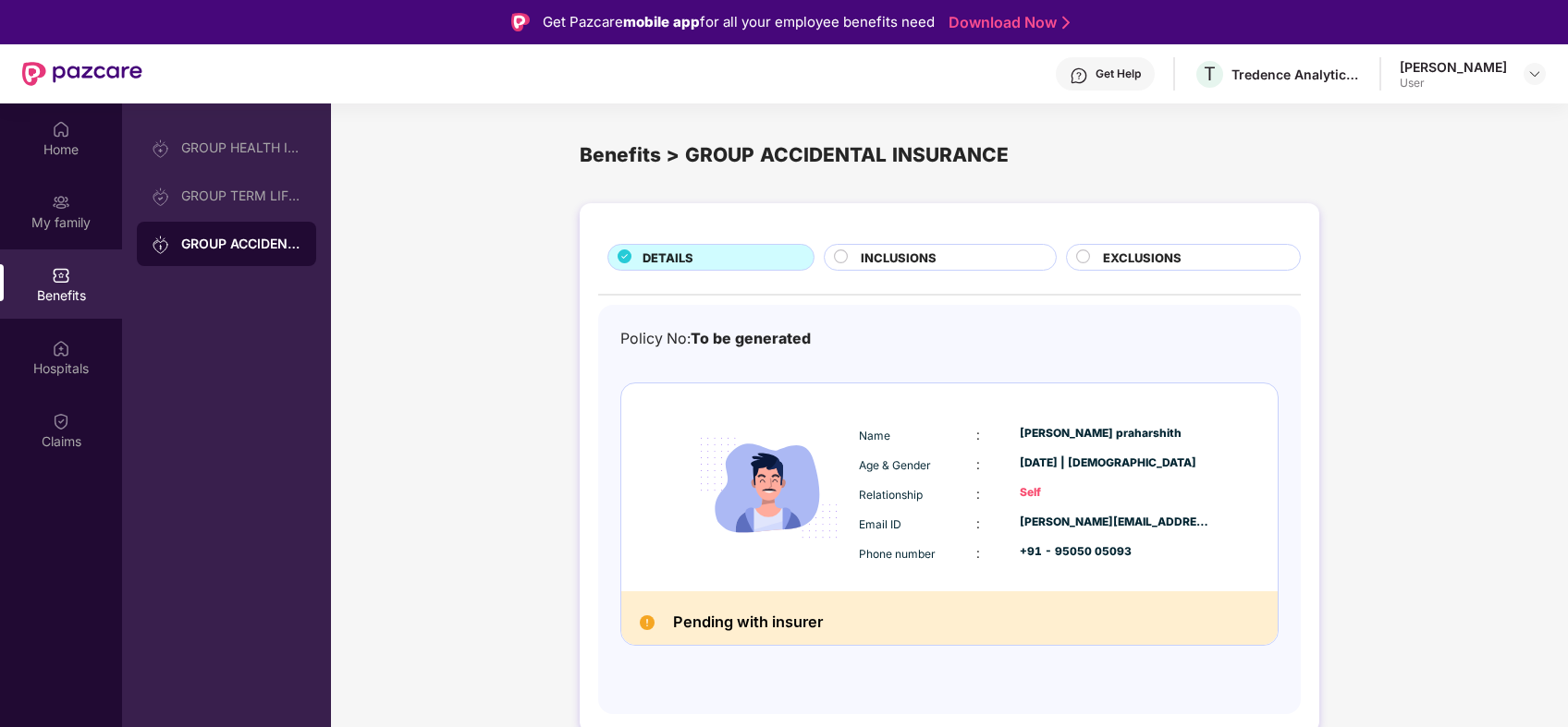
click at [67, 292] on div "Benefits" at bounding box center [60, 296] width 122 height 19
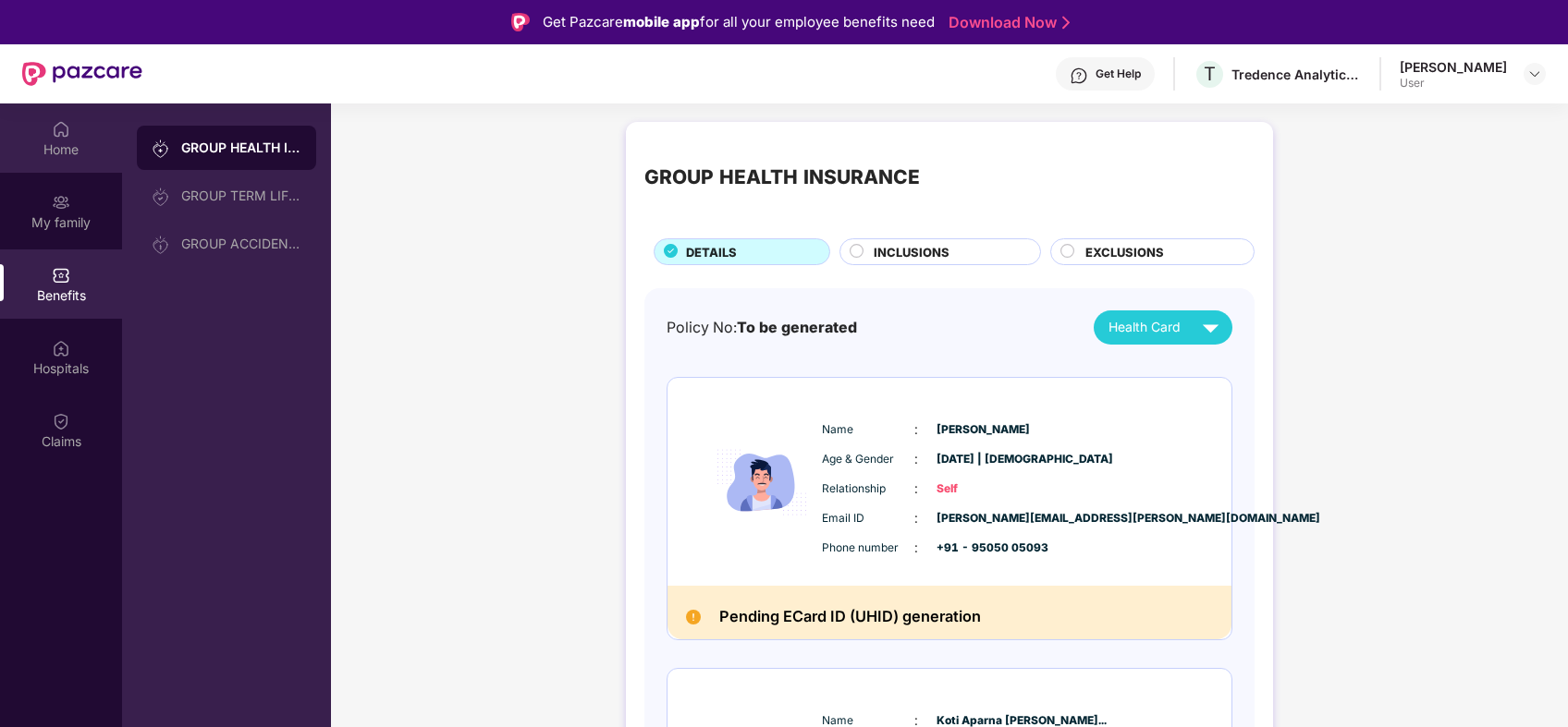
click at [68, 130] on img at bounding box center [61, 129] width 19 height 19
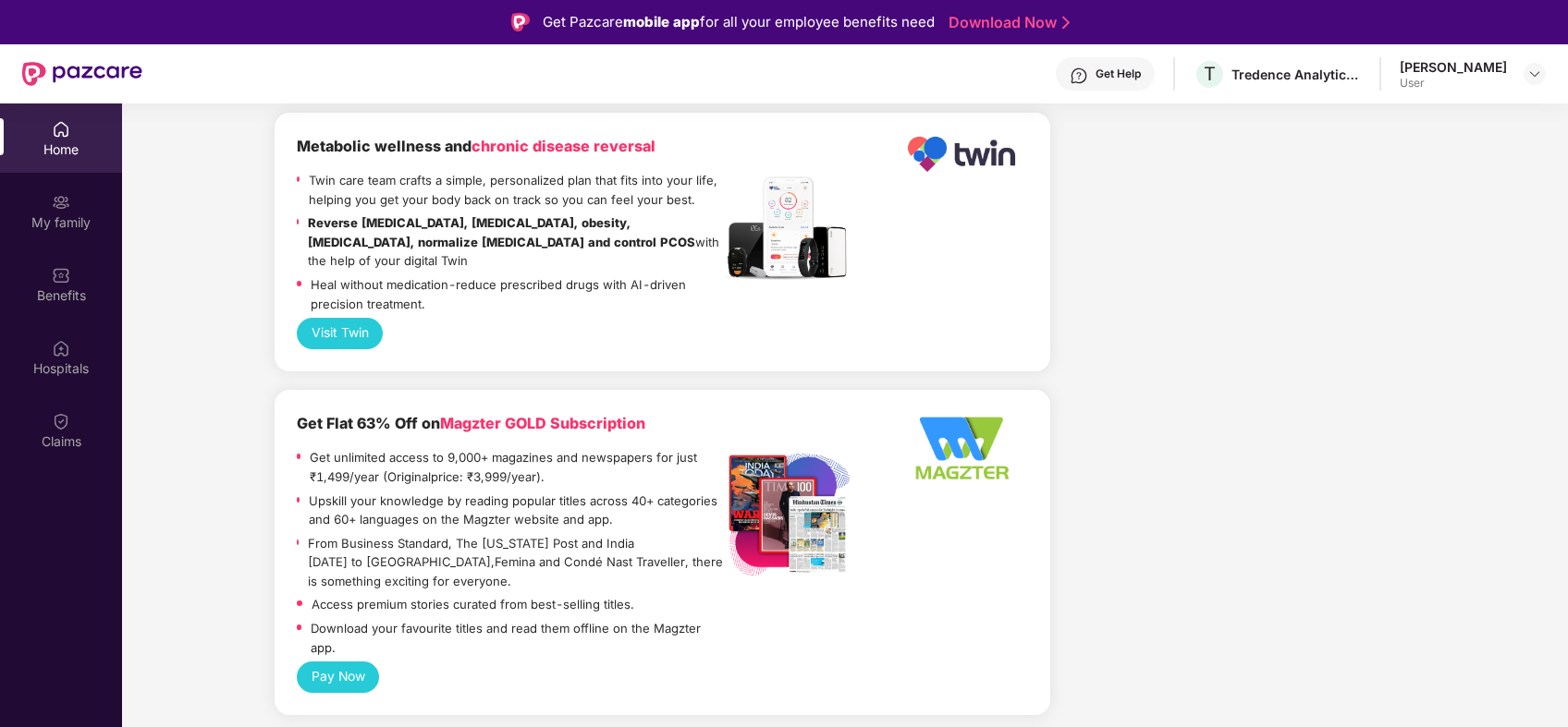
scroll to position [3830, 0]
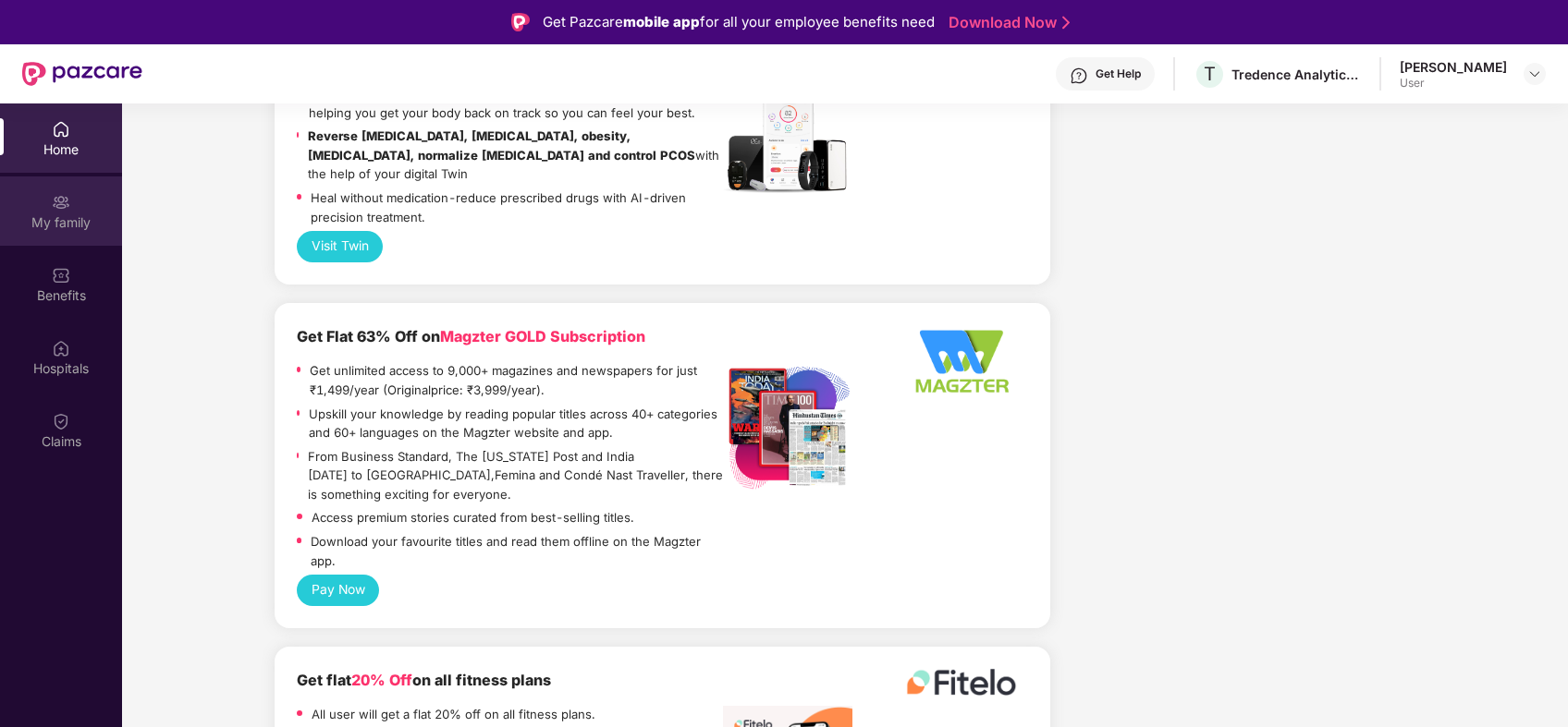
click at [56, 227] on div "My family" at bounding box center [60, 223] width 122 height 19
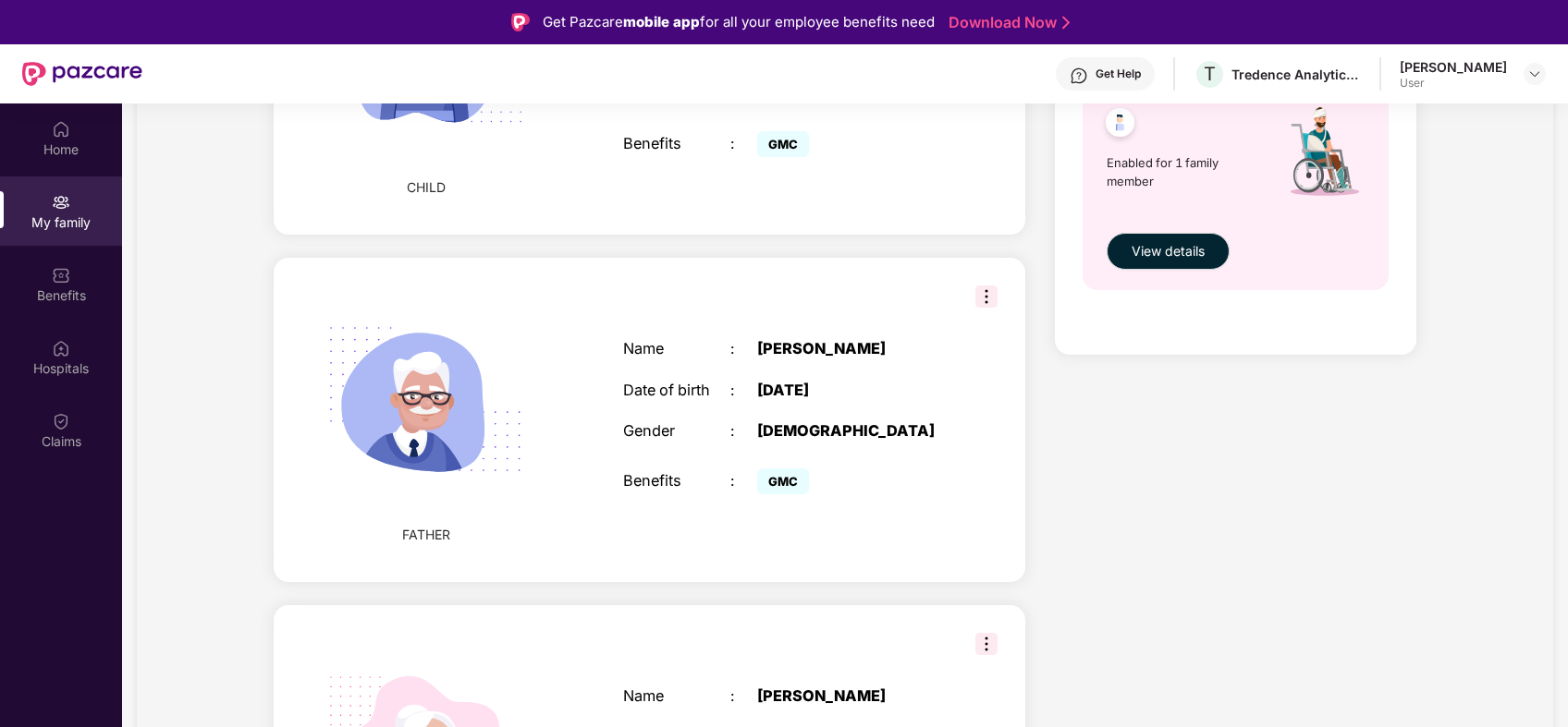
scroll to position [1425, 0]
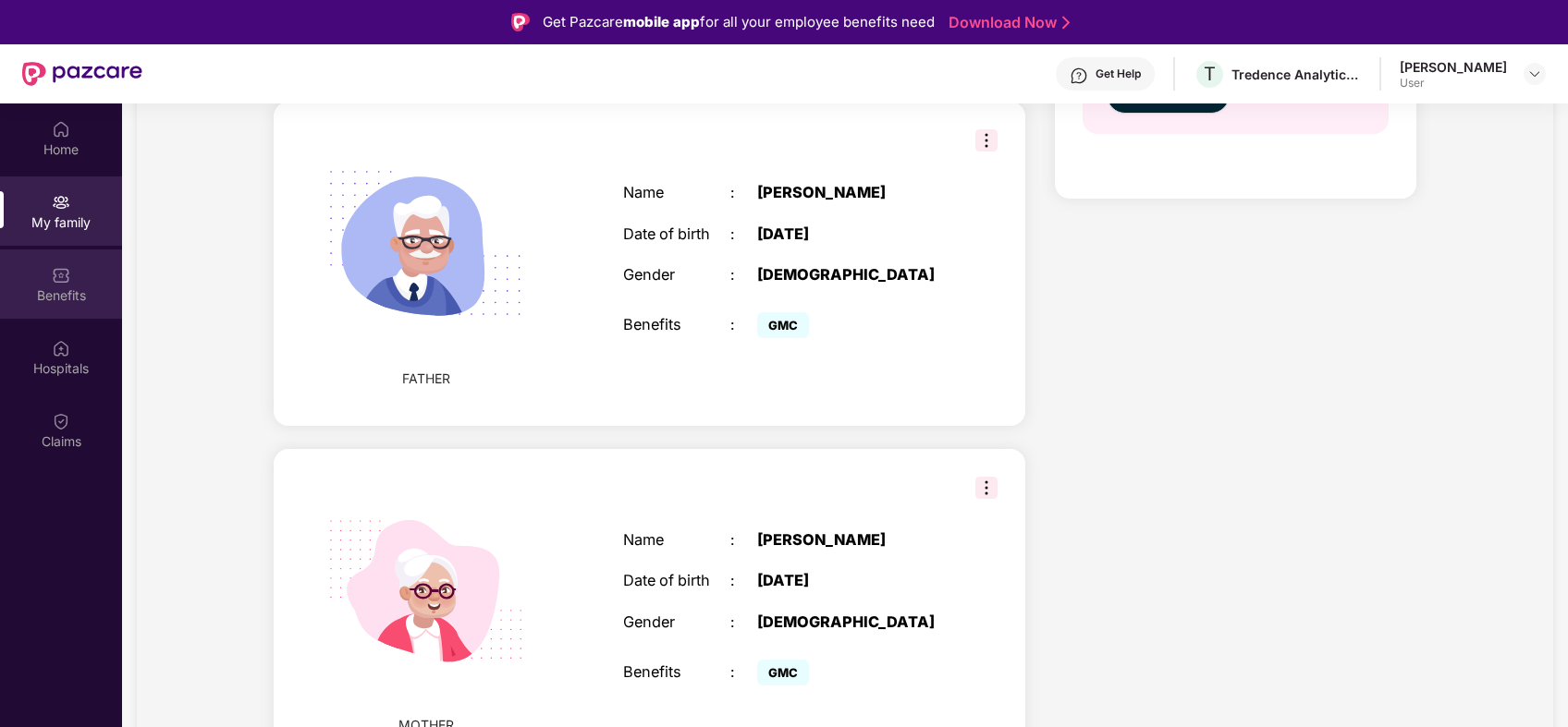
click at [80, 292] on div "Benefits" at bounding box center [60, 296] width 122 height 19
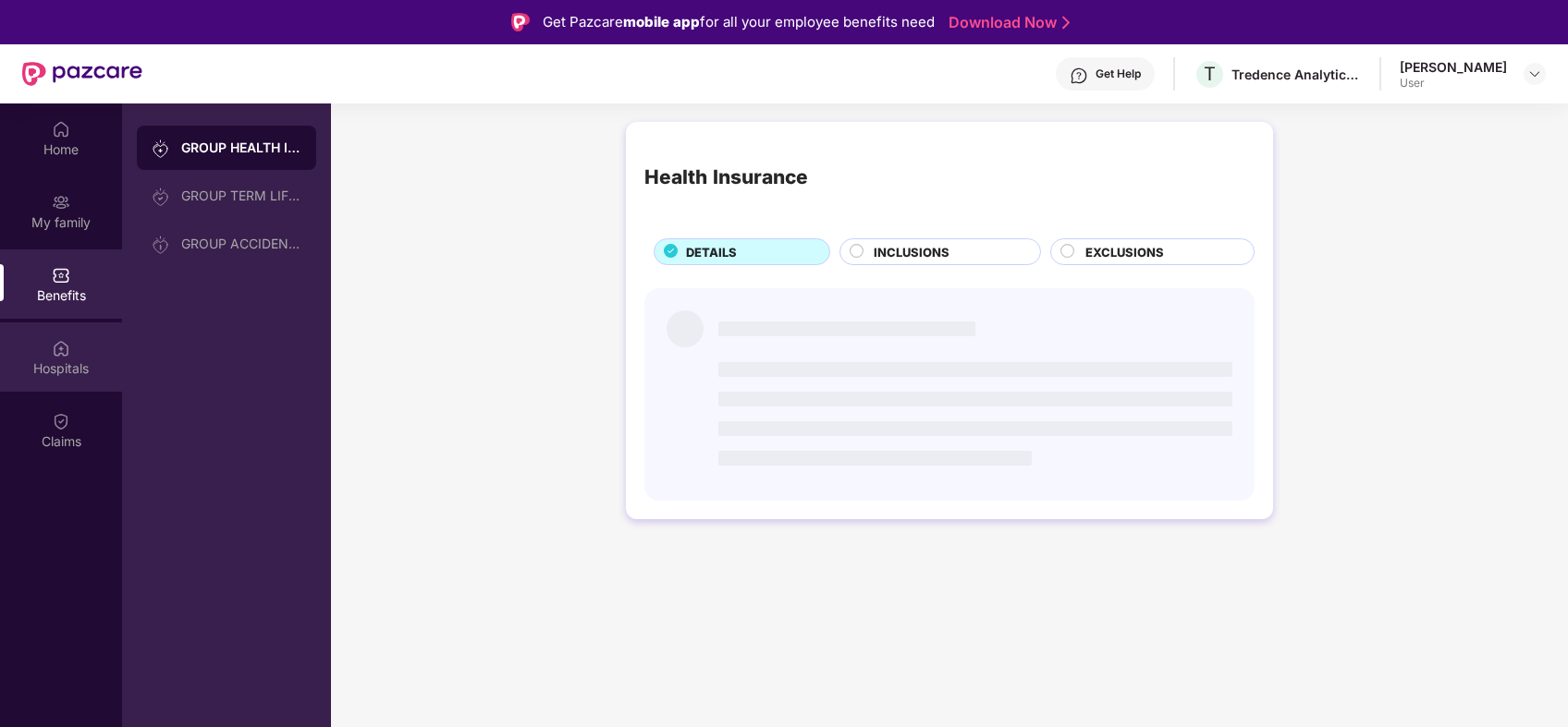
click at [83, 338] on div "Hospitals" at bounding box center [60, 357] width 122 height 70
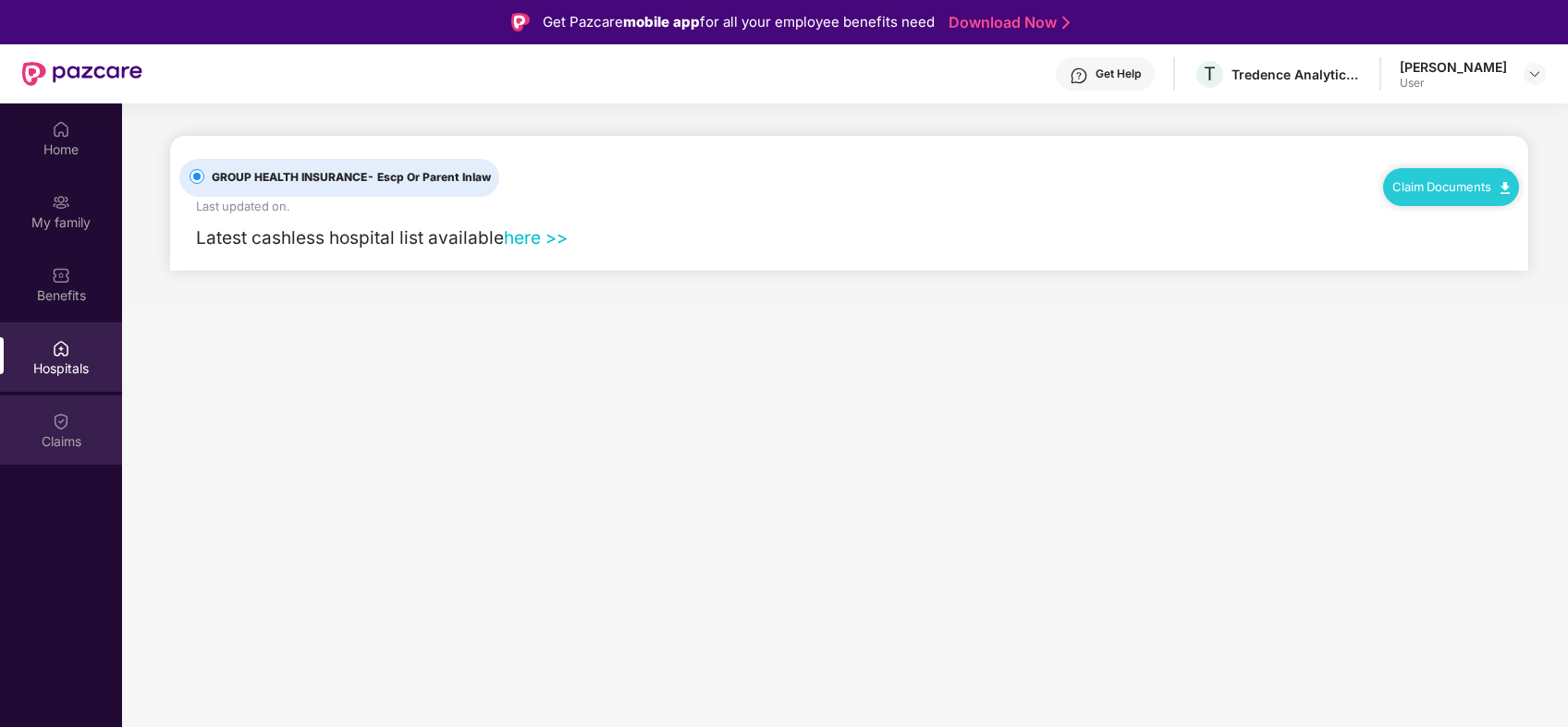
click at [86, 407] on div "Claims" at bounding box center [60, 430] width 122 height 70
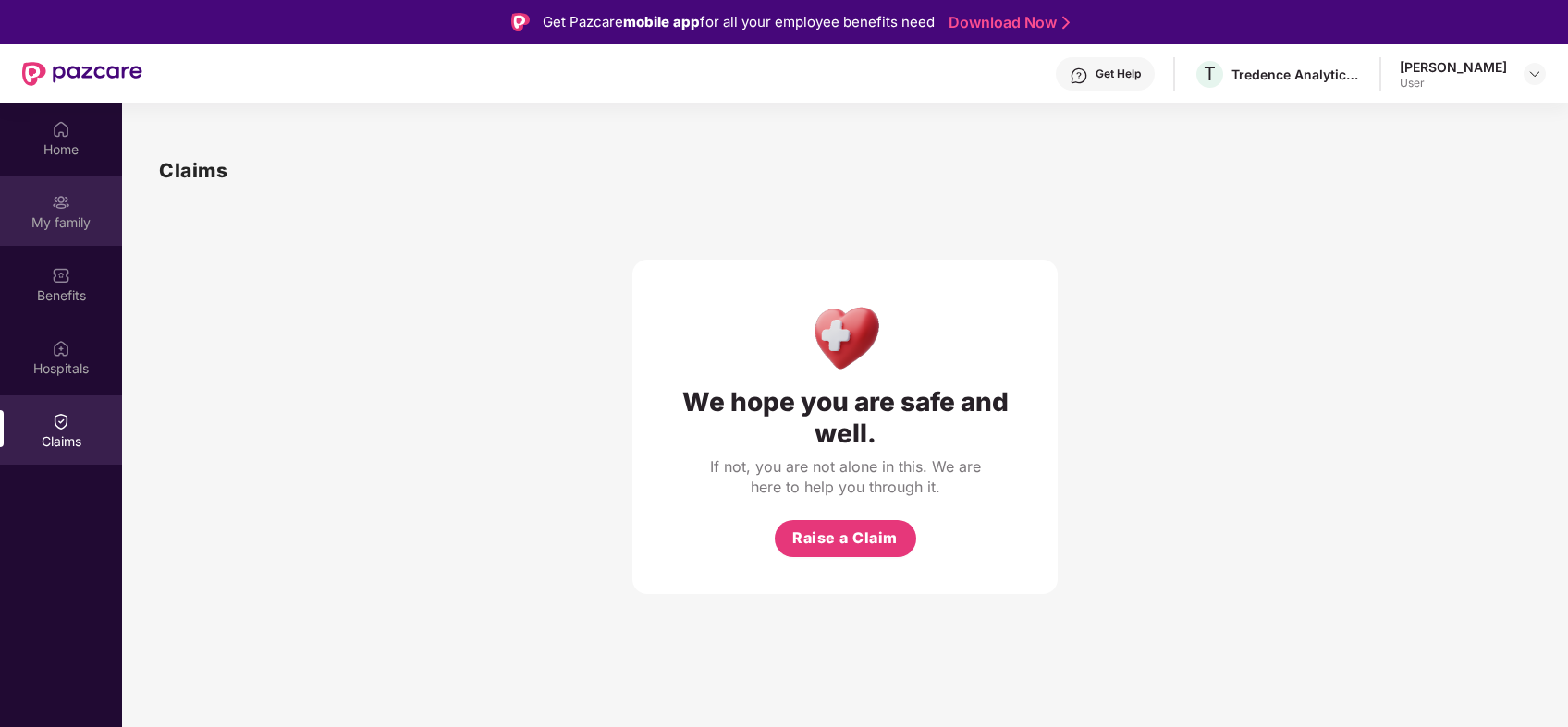
click at [72, 220] on div "My family" at bounding box center [60, 223] width 122 height 19
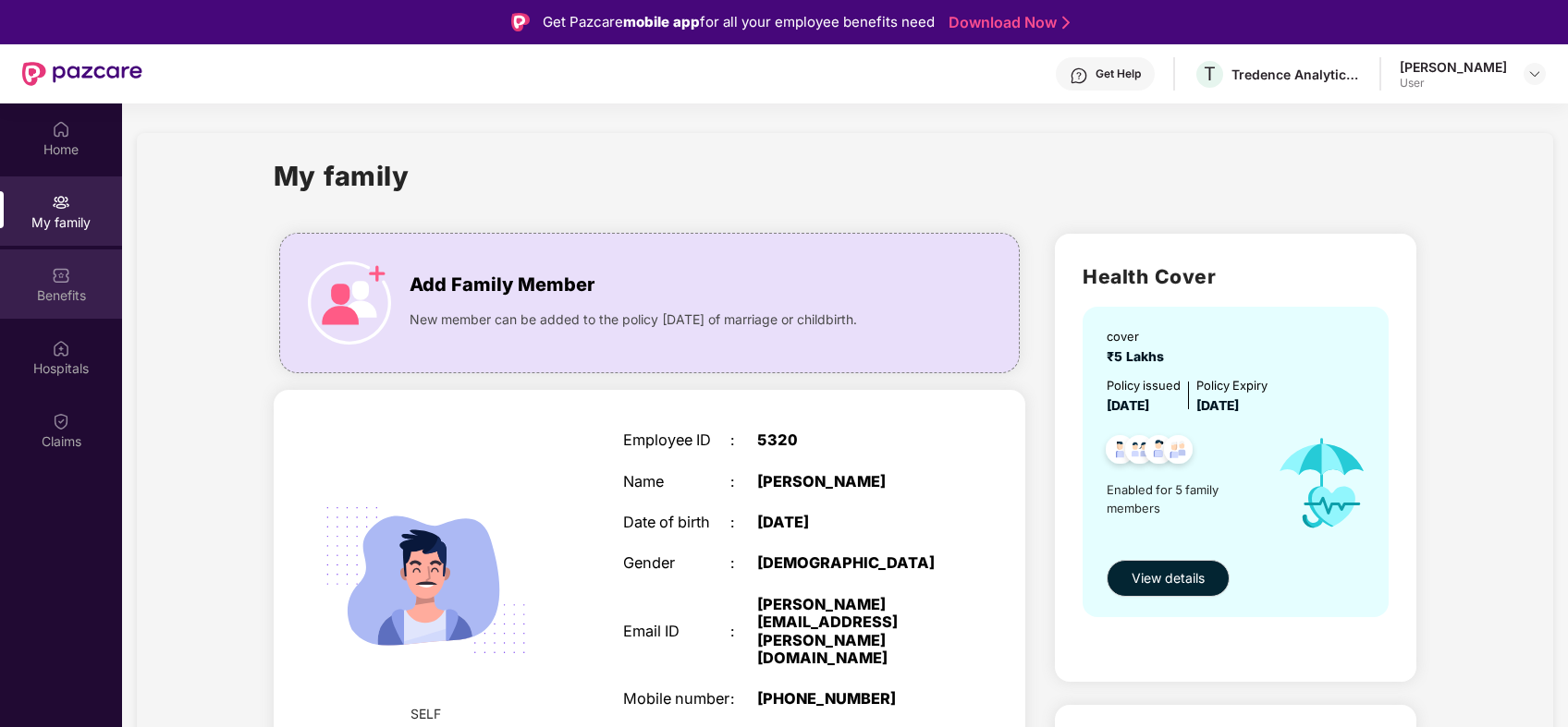
click at [75, 274] on div "Benefits" at bounding box center [60, 284] width 122 height 70
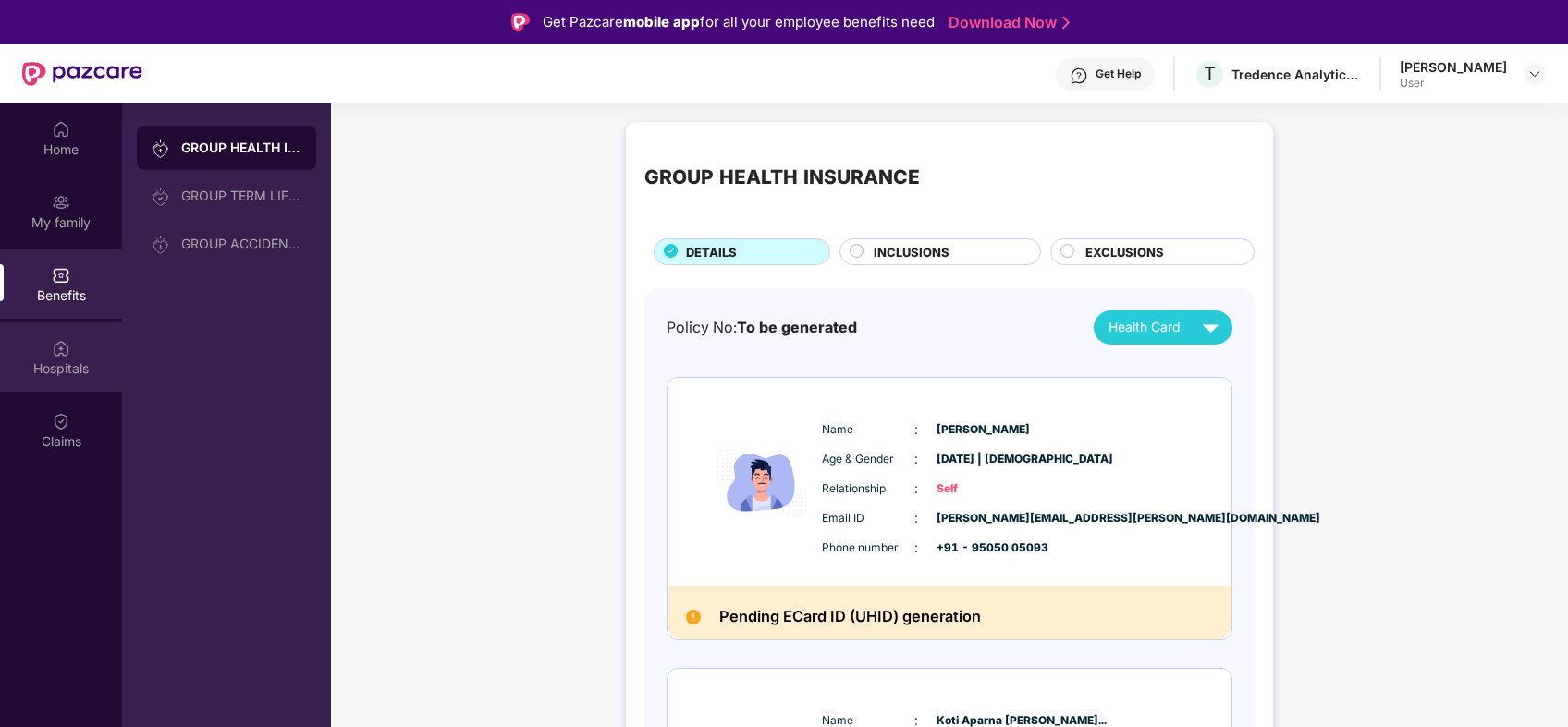
click at [67, 353] on img at bounding box center [61, 348] width 19 height 19
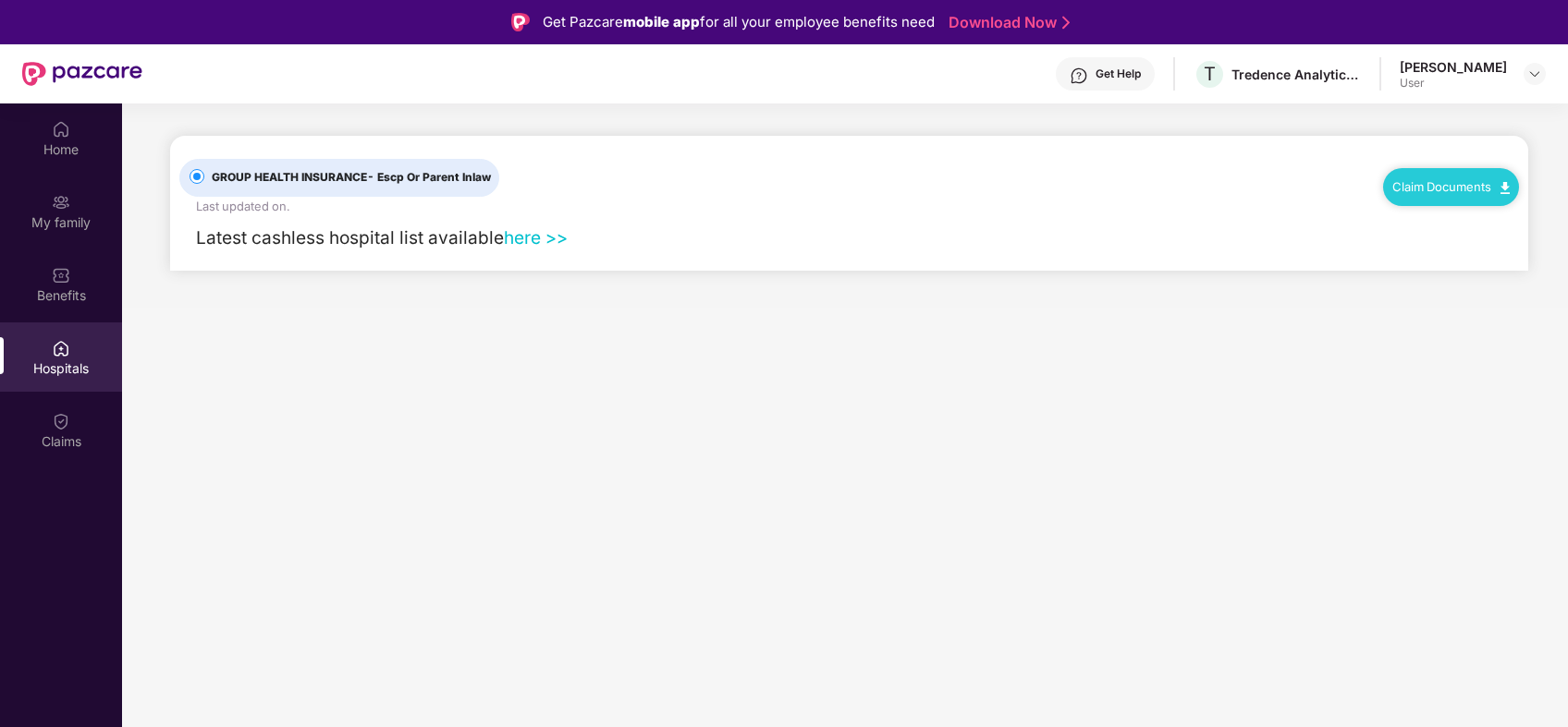
click at [548, 246] on link "here >>" at bounding box center [535, 238] width 64 height 21
click at [80, 110] on div "Home" at bounding box center [60, 137] width 122 height 70
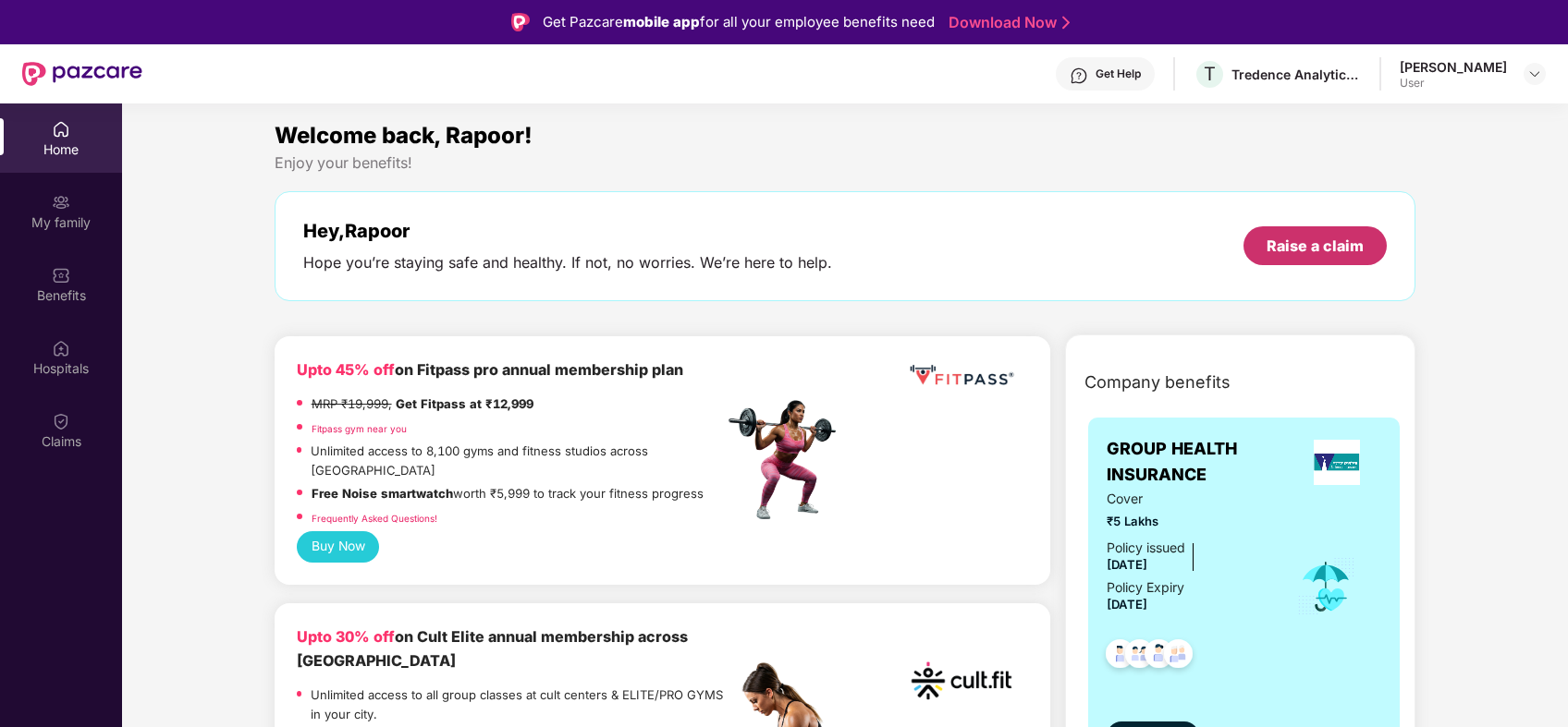
click at [1354, 256] on div "Raise a claim" at bounding box center [1315, 246] width 143 height 39
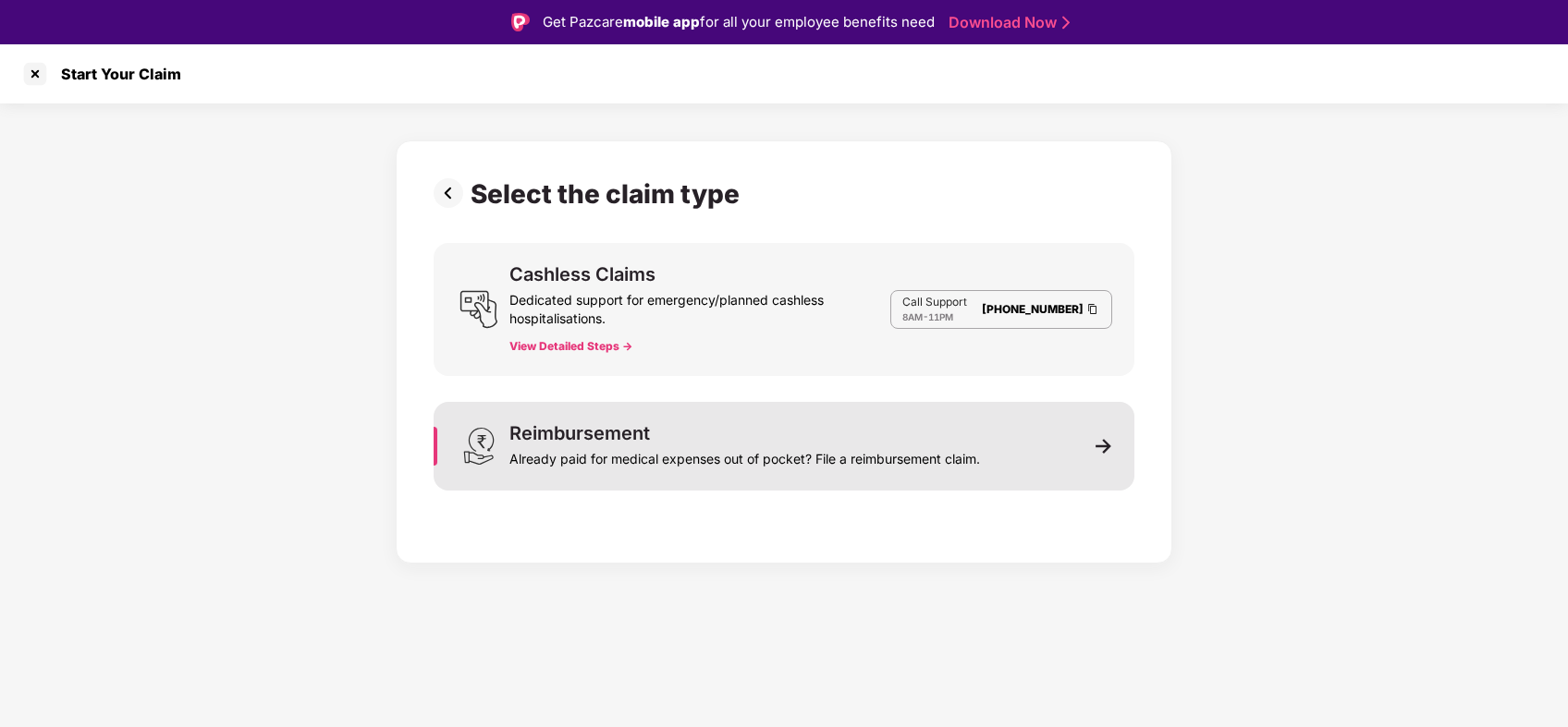
click at [613, 475] on div "Reimbursement Already paid for medical expenses out of pocket? File a reimburse…" at bounding box center [784, 447] width 701 height 89
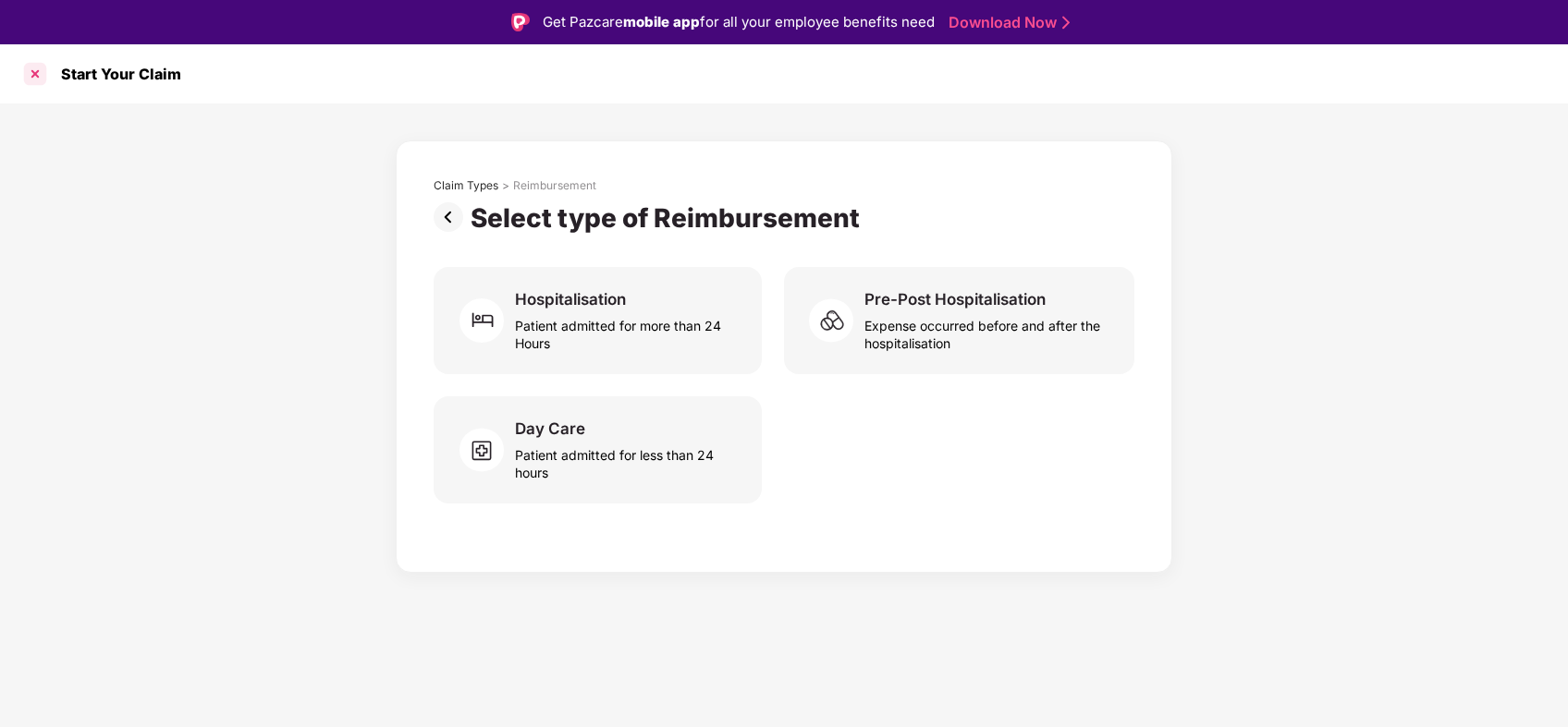
click at [45, 78] on div at bounding box center [35, 74] width 30 height 30
